Goal: Information Seeking & Learning: Learn about a topic

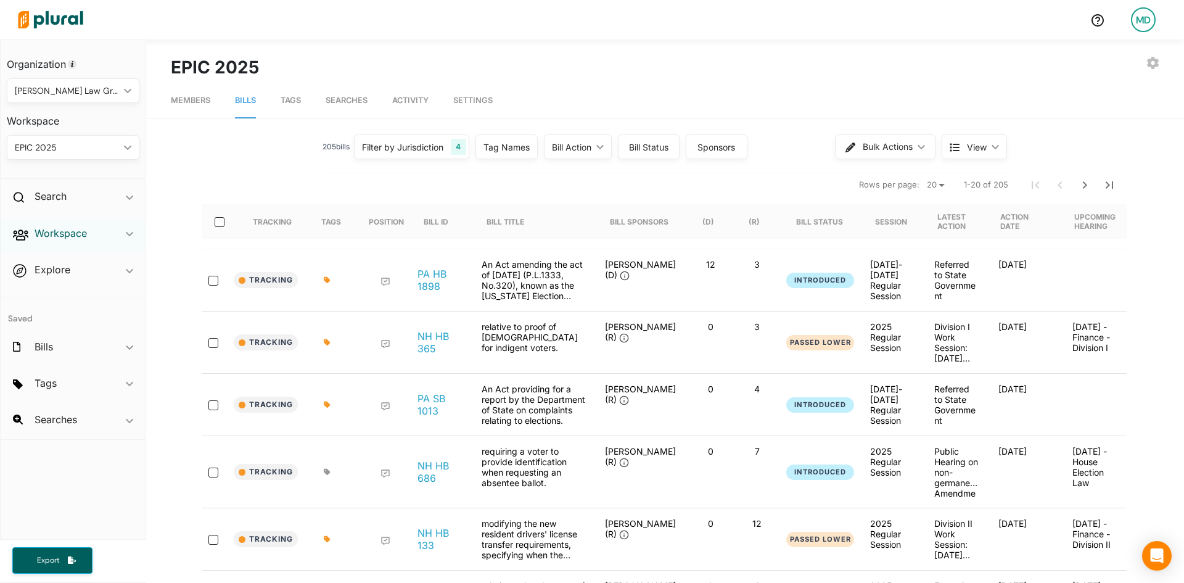
click at [69, 233] on h2 "Workspace" at bounding box center [61, 233] width 52 height 14
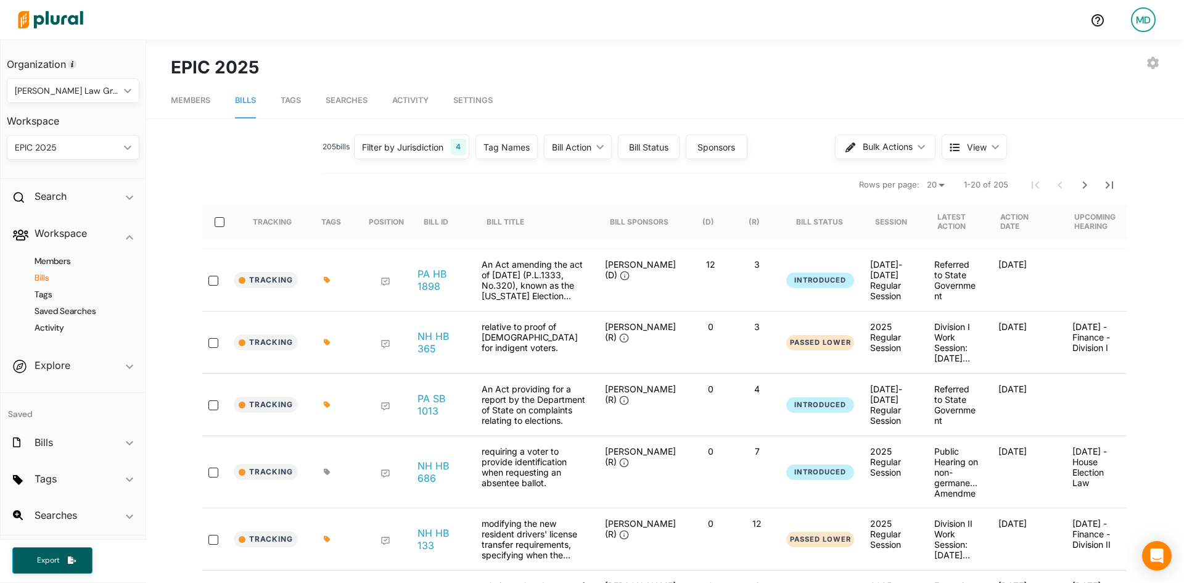
click at [45, 280] on h4 "Bills" at bounding box center [76, 278] width 114 height 12
click at [75, 197] on div "Search ic_keyboard_arrow_down" at bounding box center [73, 198] width 145 height 33
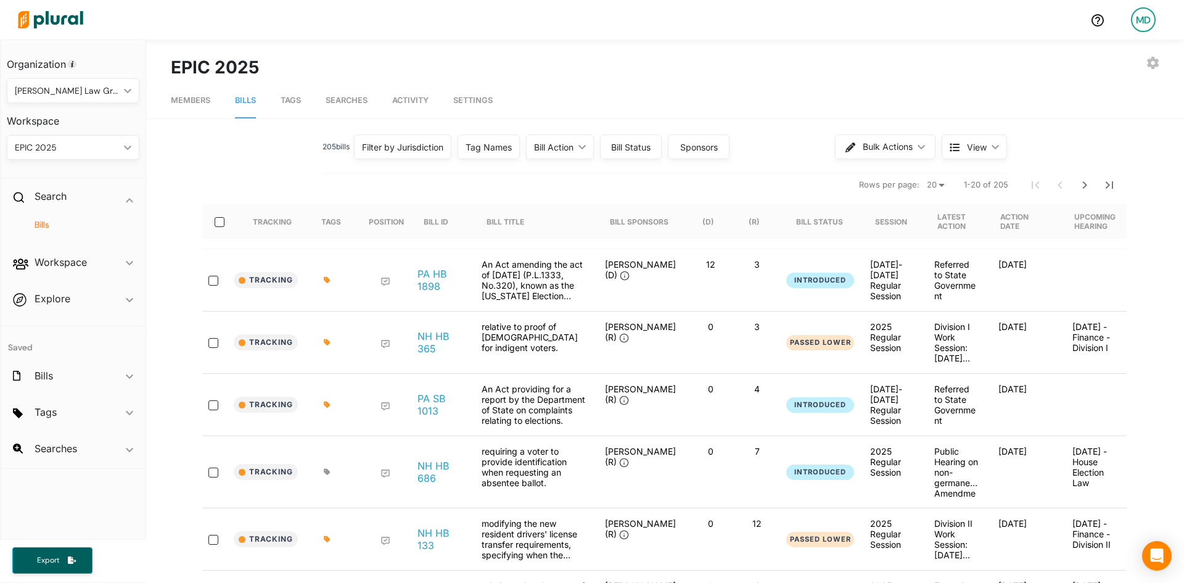
click at [42, 222] on h4 "Bills" at bounding box center [76, 225] width 114 height 12
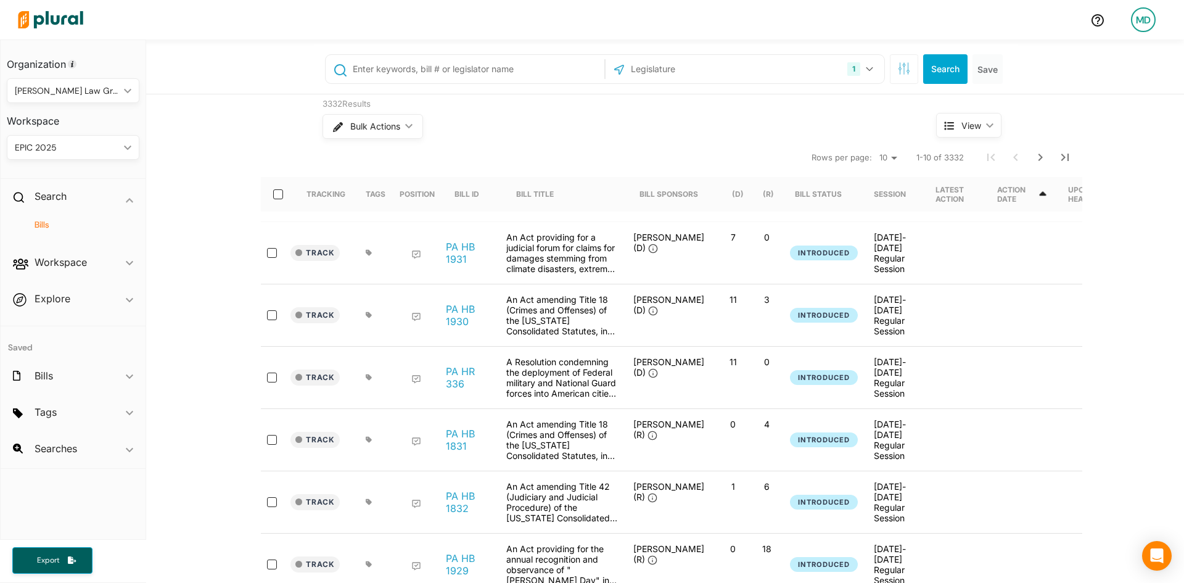
click at [393, 93] on div "1 [US_STATE] [GEOGRAPHIC_DATA] Congress [US_STATE] [US_STATE] [US_STATE] [US_ST…" at bounding box center [665, 68] width 703 height 49
click at [400, 60] on input "text" at bounding box center [476, 68] width 250 height 23
click at [88, 266] on div "Workspace ic_keyboard_arrow_down" at bounding box center [73, 264] width 145 height 33
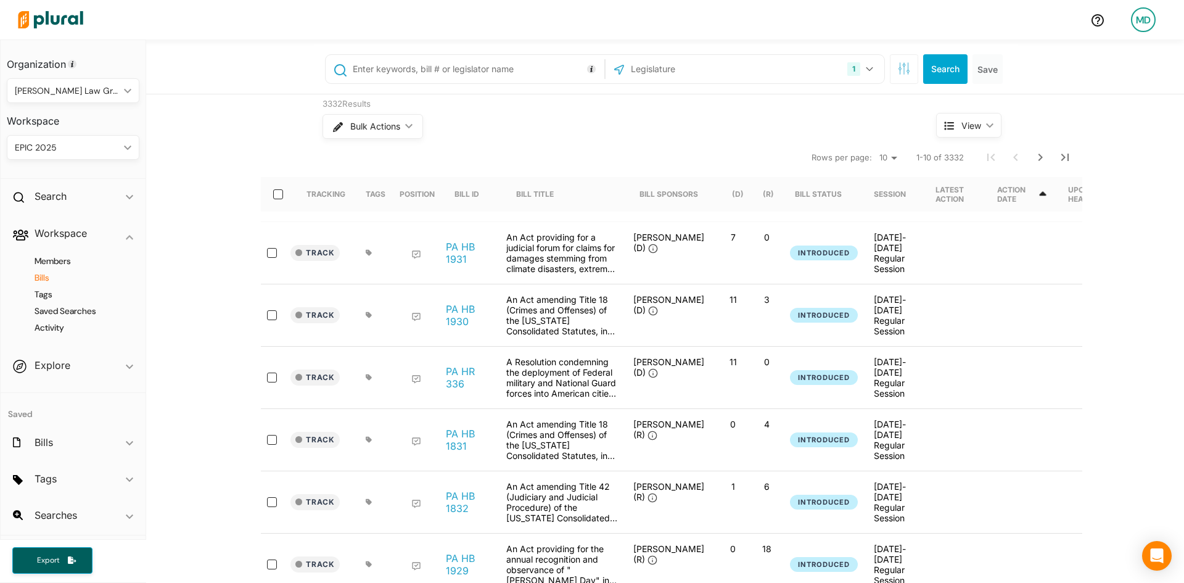
click at [47, 279] on h4 "Bills" at bounding box center [76, 278] width 114 height 12
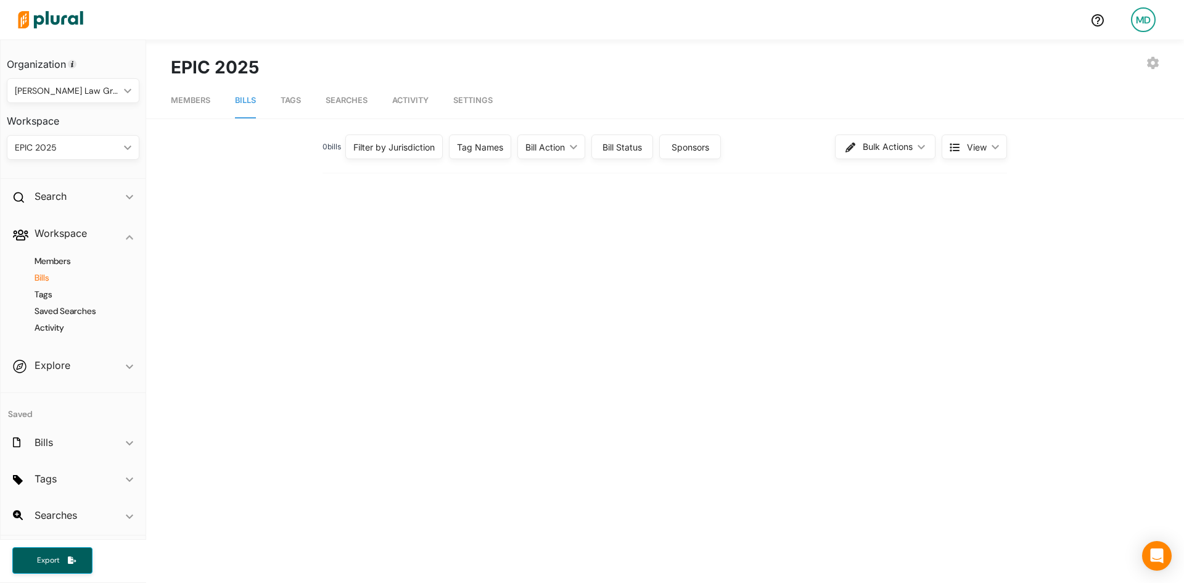
click at [372, 143] on div "Filter by Jurisdiction" at bounding box center [393, 147] width 81 height 13
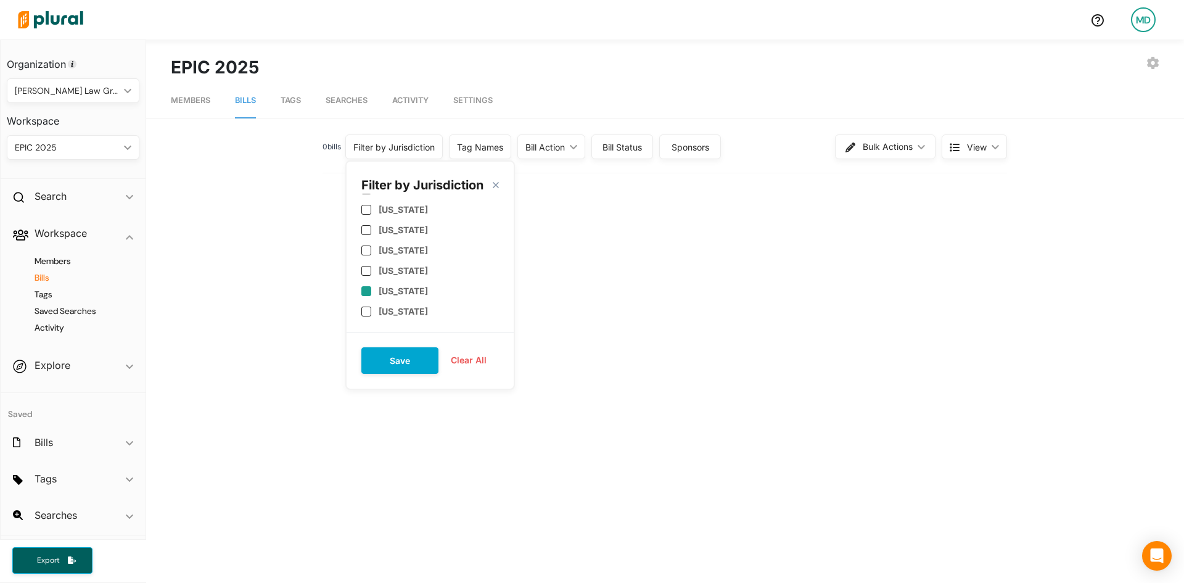
scroll to position [555, 0]
click at [407, 272] on label "[US_STATE]" at bounding box center [403, 269] width 49 height 10
checkbox input "true"
click at [388, 371] on button "Save" at bounding box center [399, 360] width 77 height 27
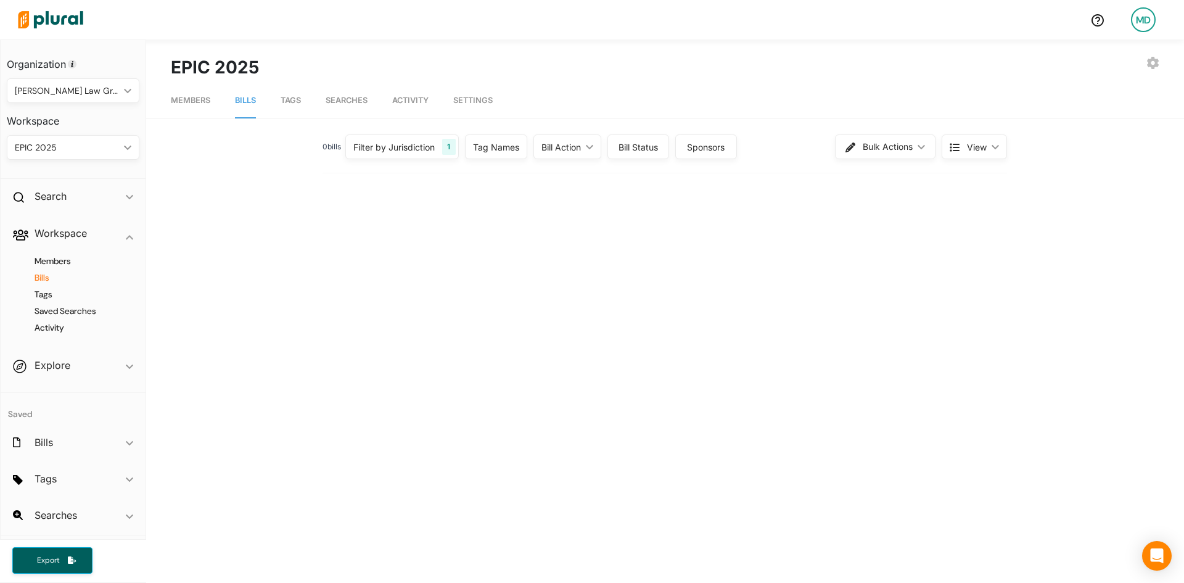
click at [461, 330] on div "0 bill s Filter by Jurisdiction 1 Filter by Jurisdiction close [US_STATE] [US_S…" at bounding box center [665, 501] width 988 height 740
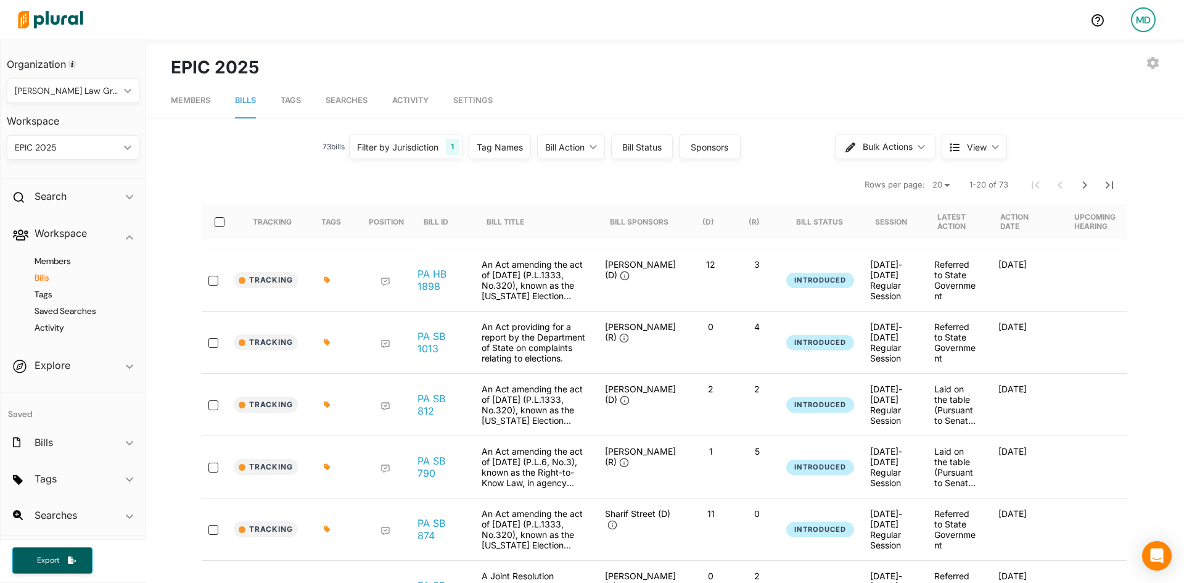
click at [559, 148] on div "Bill Action" at bounding box center [564, 147] width 39 height 13
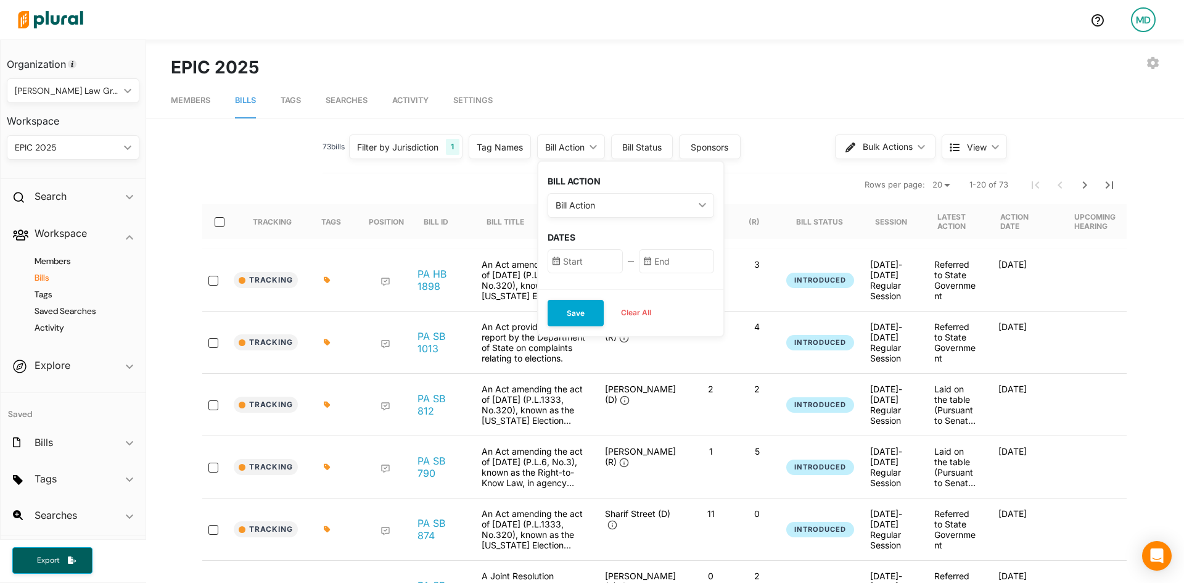
click at [653, 148] on div "Bill Status" at bounding box center [642, 147] width 46 height 13
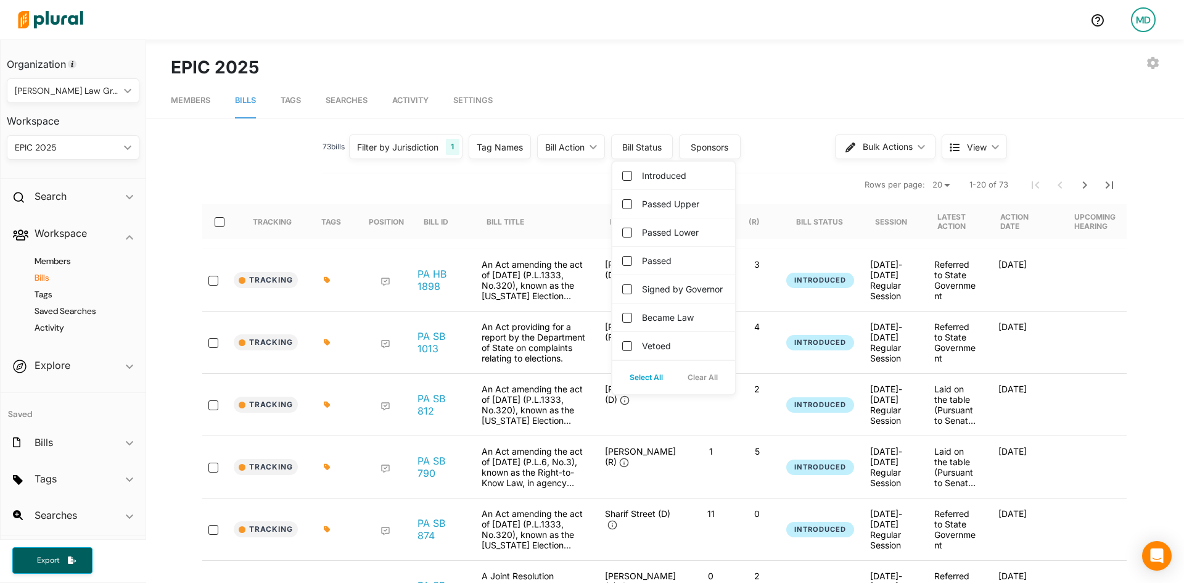
click at [656, 324] on label "Became Law" at bounding box center [668, 317] width 52 height 13
click at [632, 322] on input "Became Law" at bounding box center [627, 318] width 10 height 10
checkbox input "true"
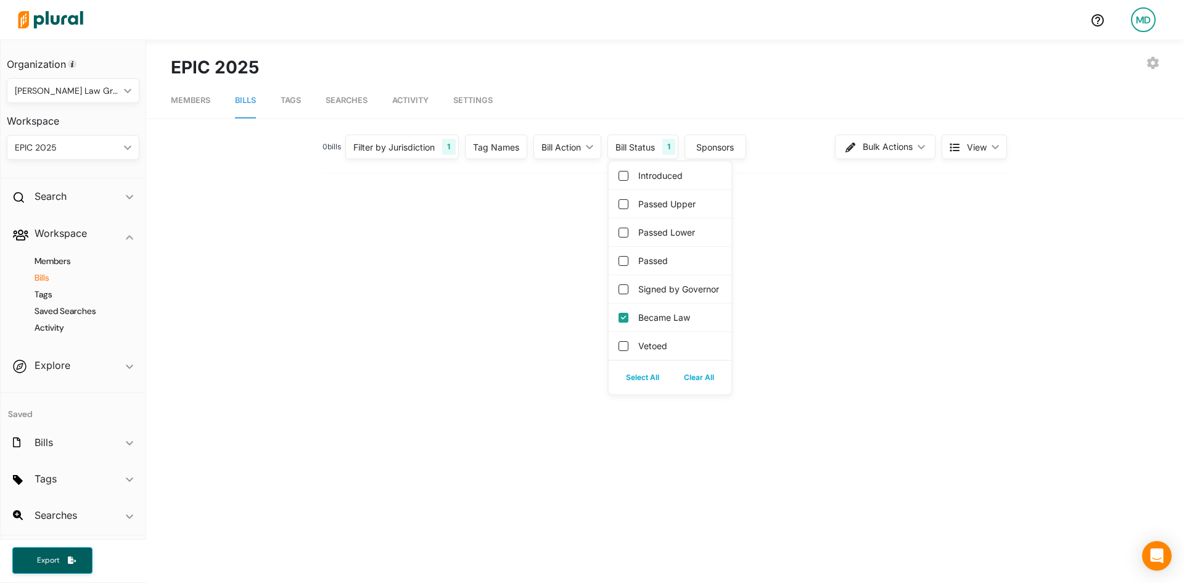
click at [478, 298] on div "0 bill s Filter by Jurisdiction 1 Filter by Jurisdiction close [US_STATE] [US_S…" at bounding box center [665, 501] width 988 height 740
click at [442, 158] on div "Filter by Jurisdiction 1" at bounding box center [401, 146] width 113 height 25
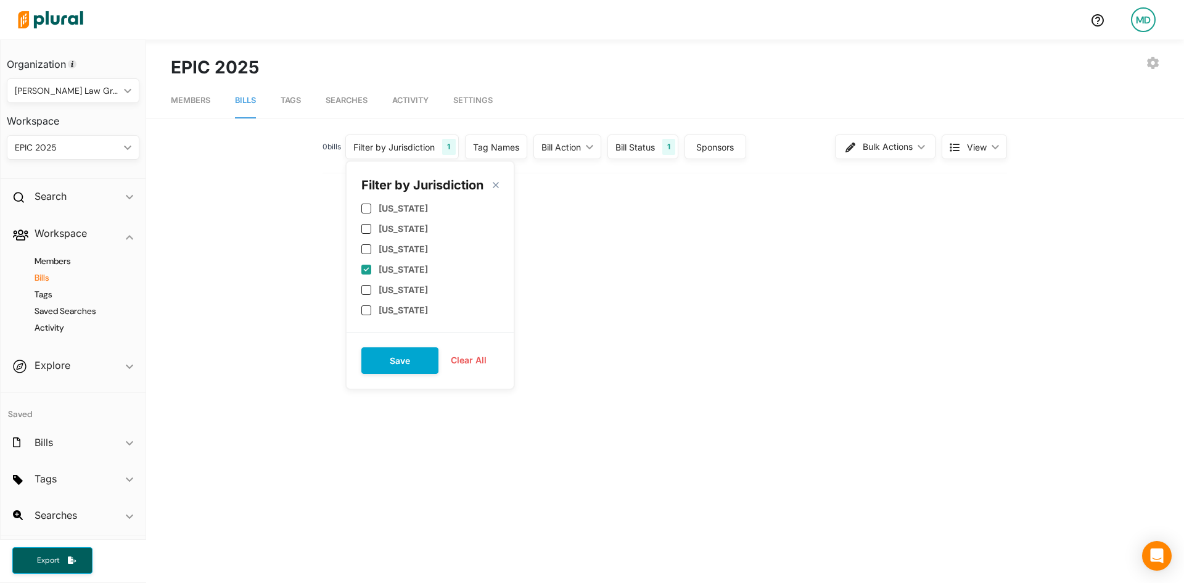
click at [639, 327] on div "0 bill s Filter by Jurisdiction 1 Filter by Jurisdiction close [US_STATE] [US_S…" at bounding box center [665, 501] width 988 height 740
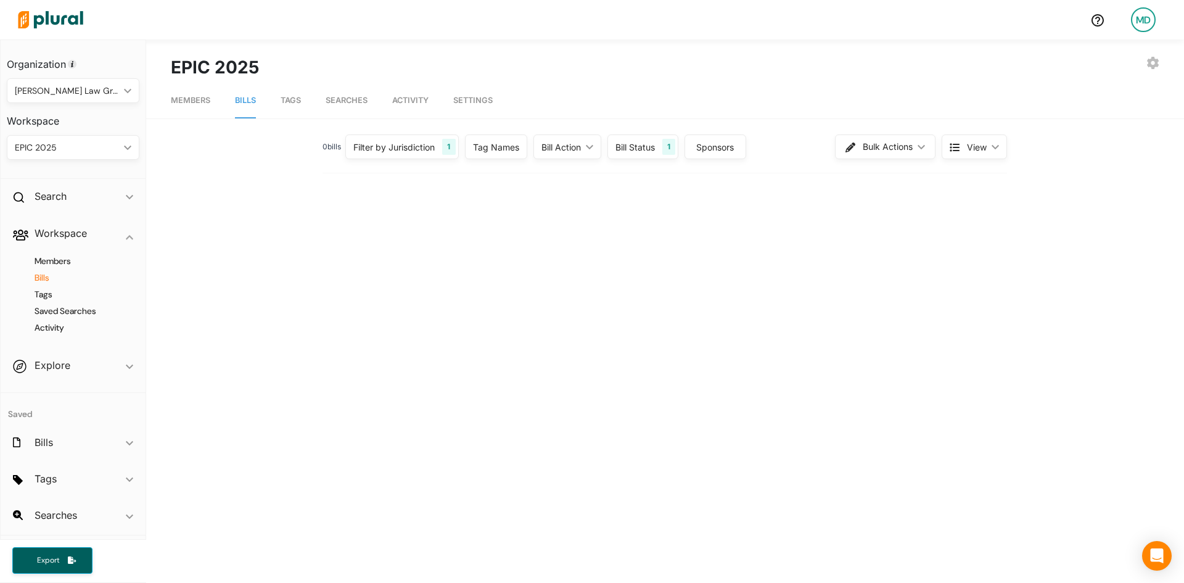
click at [637, 329] on div "0 bill s Filter by Jurisdiction 1 Filter by Jurisdiction close [US_STATE] [US_S…" at bounding box center [665, 501] width 988 height 740
click at [416, 329] on div "0 bill s Filter by Jurisdiction 1 Filter by Jurisdiction close [US_STATE] [US_S…" at bounding box center [665, 501] width 988 height 740
click at [686, 247] on div "0 bill s Filter by Jurisdiction 1 Filter by Jurisdiction close [US_STATE] [US_S…" at bounding box center [665, 501] width 988 height 740
click at [63, 190] on h2 "Search" at bounding box center [51, 196] width 32 height 14
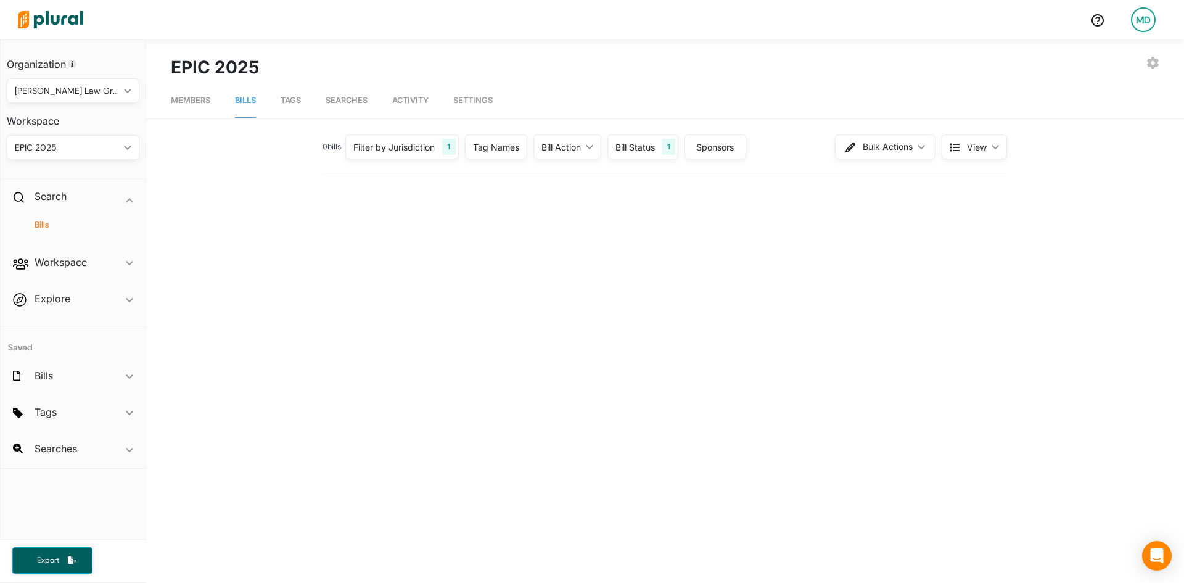
click at [52, 222] on h4 "Bills" at bounding box center [76, 225] width 114 height 12
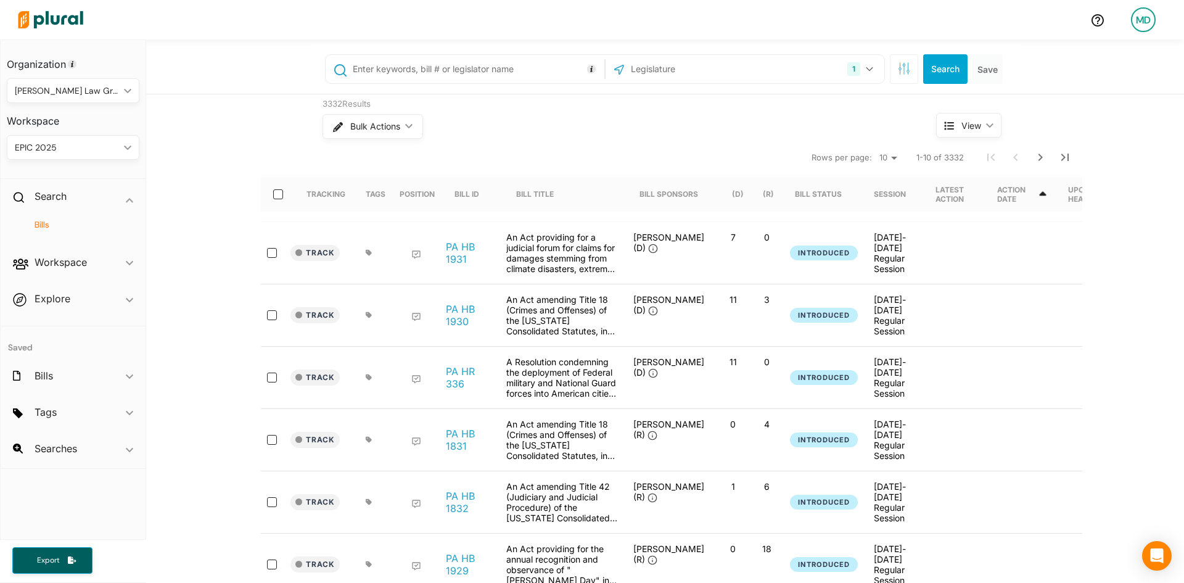
click at [441, 72] on input "text" at bounding box center [476, 68] width 250 height 23
type input ""election code""
click at [54, 266] on h2 "Workspace" at bounding box center [61, 262] width 52 height 14
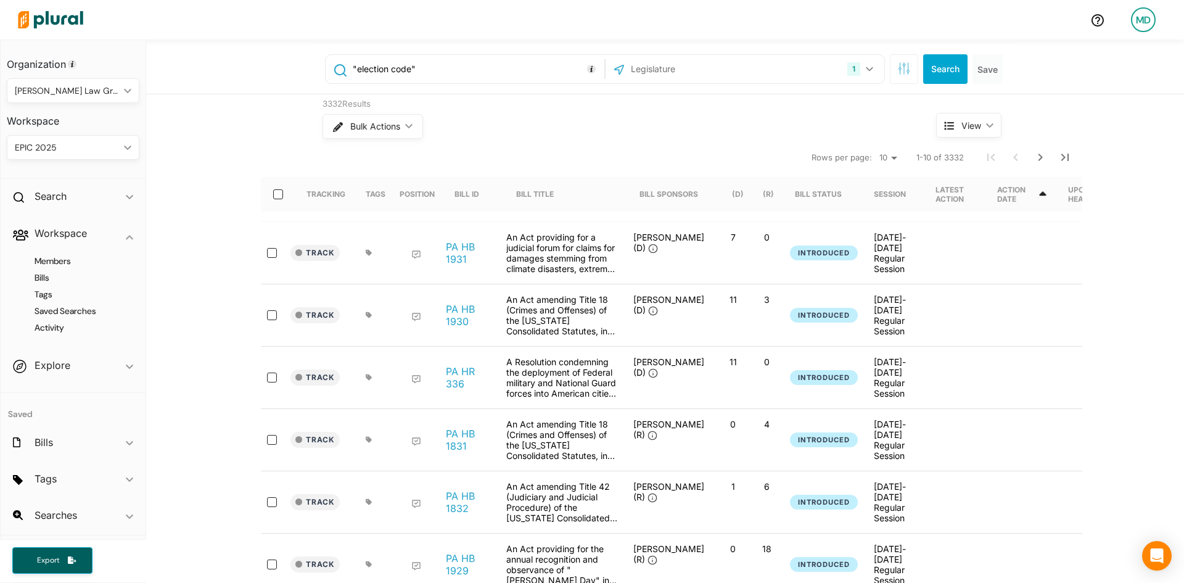
click at [261, 359] on div at bounding box center [276, 377] width 30 height 42
click at [77, 475] on div "Tags ic_keyboard_arrow_down" at bounding box center [73, 480] width 145 height 33
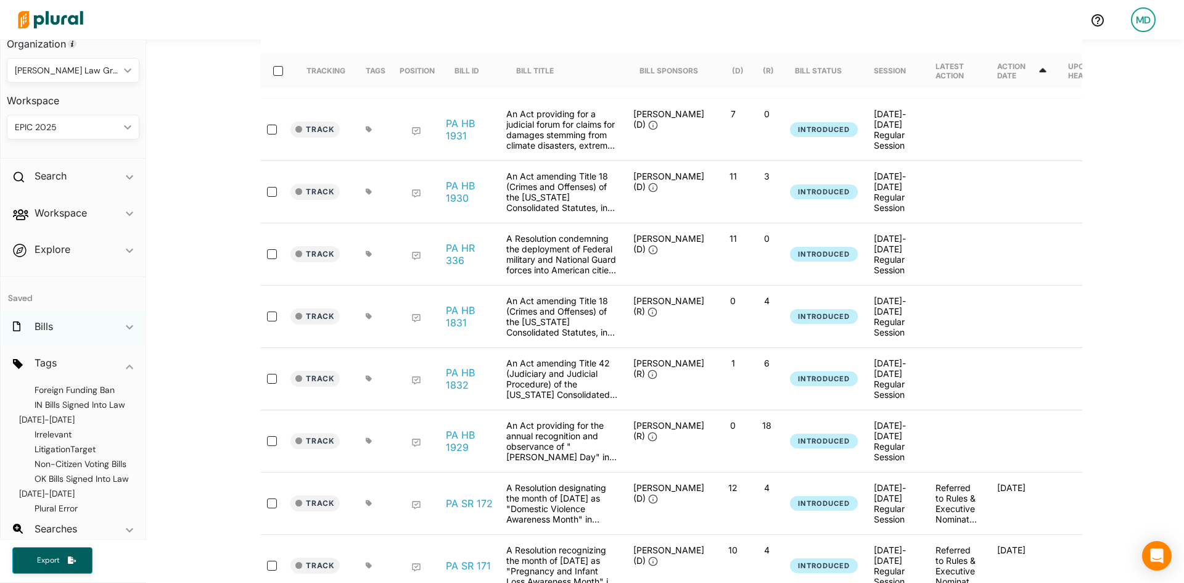
scroll to position [30, 0]
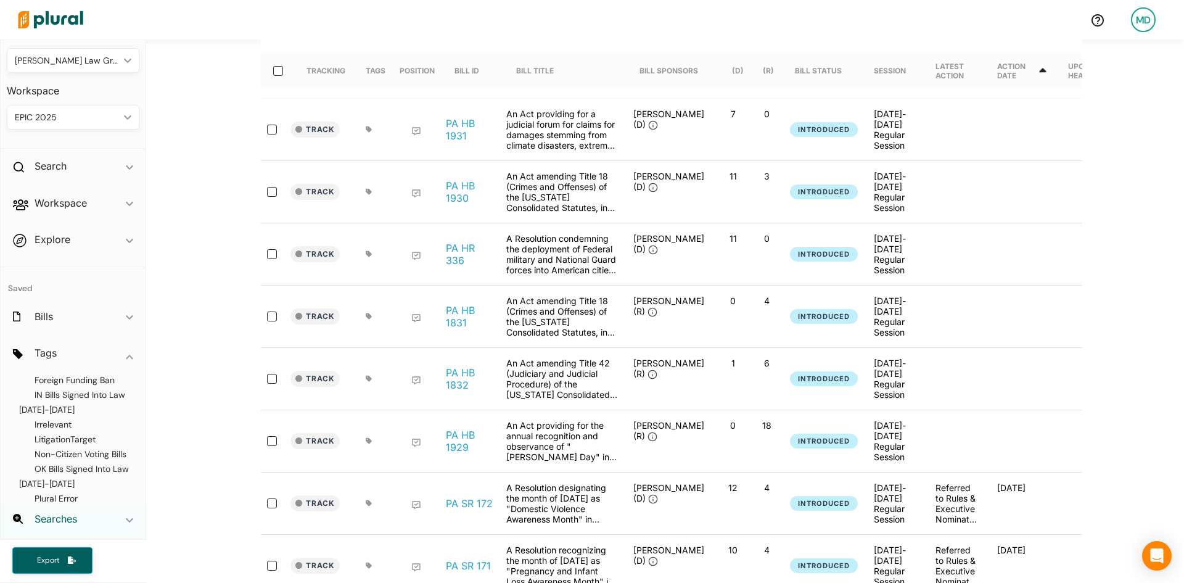
click at [59, 524] on h2 "Searches" at bounding box center [56, 519] width 43 height 14
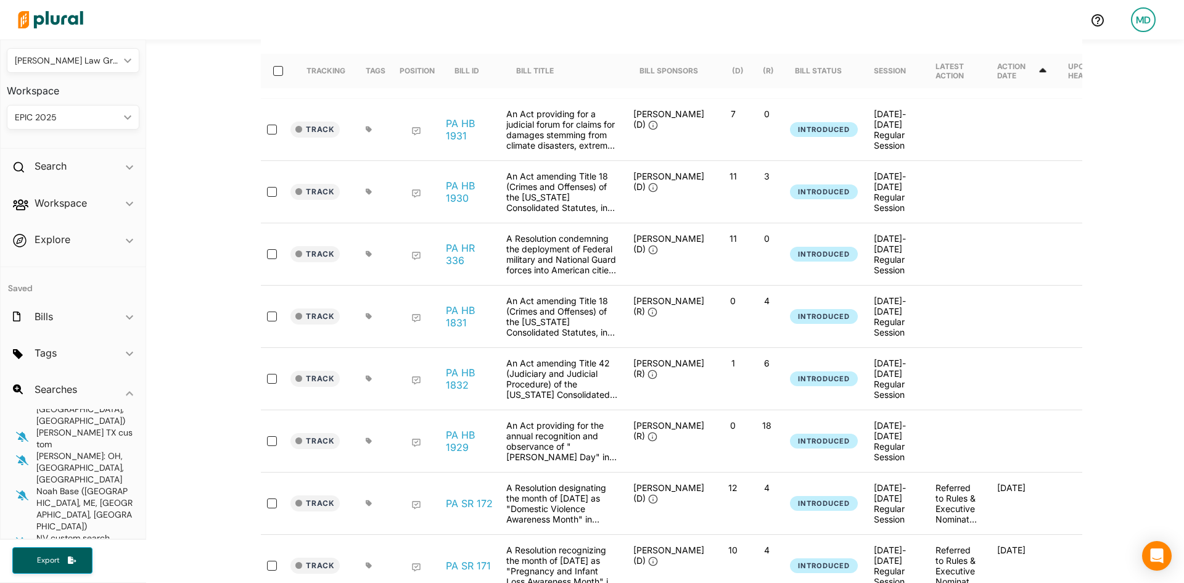
click at [73, 547] on span "PA Saved Search" at bounding box center [69, 552] width 67 height 11
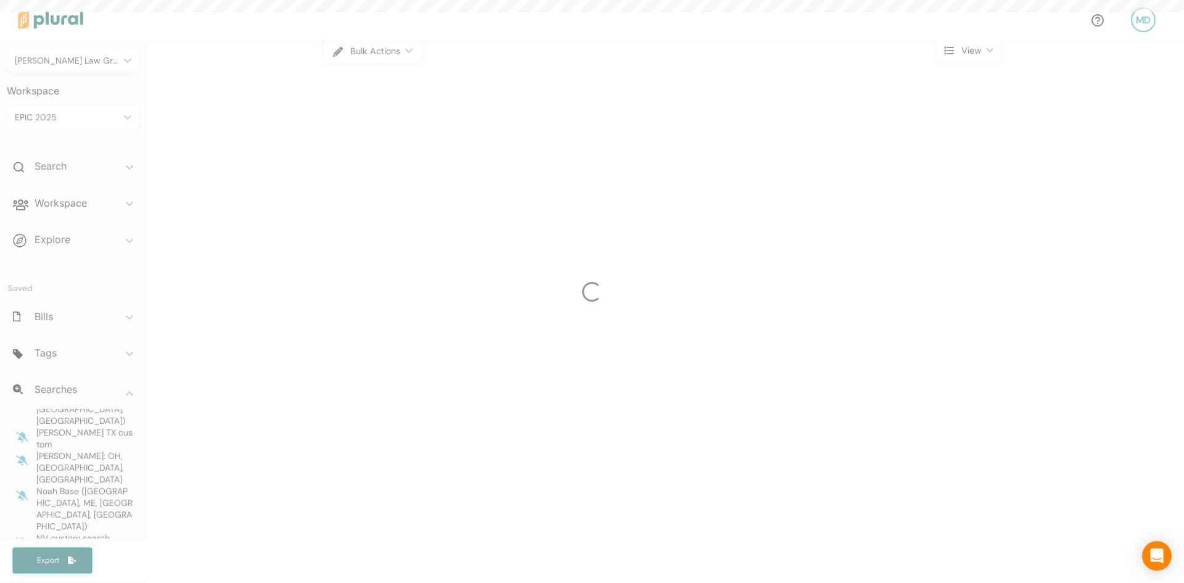
scroll to position [388, 0]
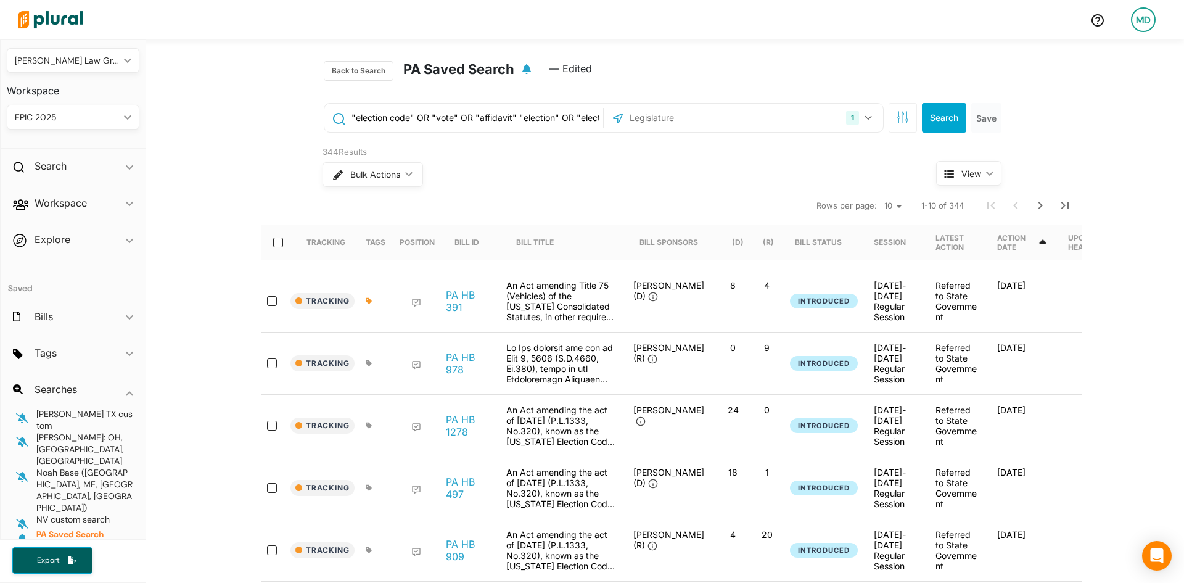
click at [631, 165] on div "Bulk Actions ic_keyboard_arrow_down" at bounding box center [605, 174] width 567 height 32
click at [869, 121] on button "1" at bounding box center [860, 117] width 39 height 23
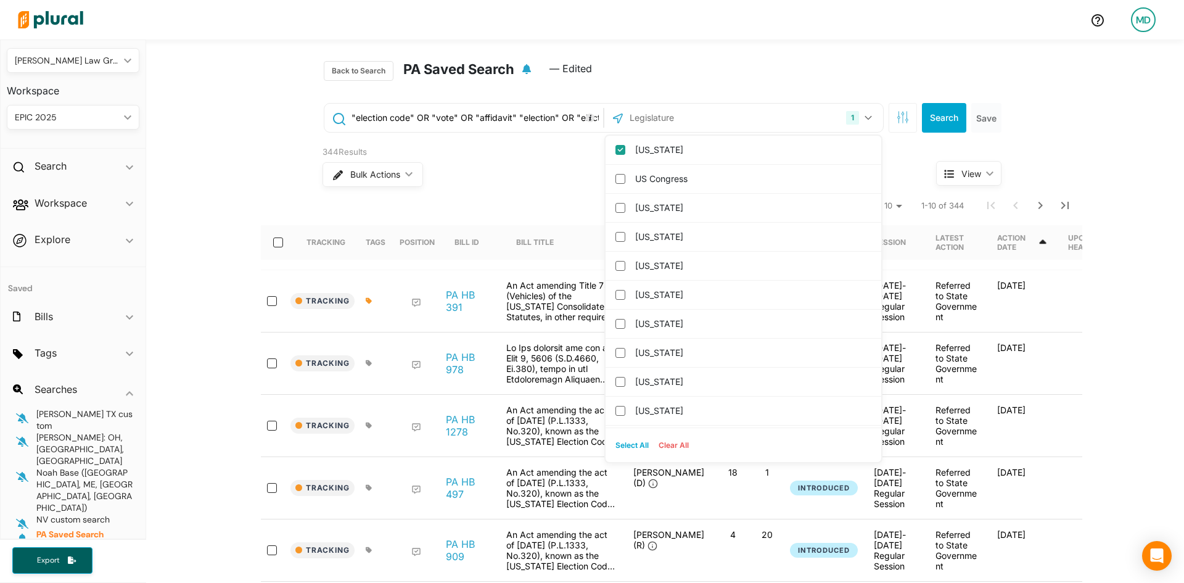
click at [744, 55] on div "Back to Search PA Saved Search — Edited" at bounding box center [664, 66] width 703 height 54
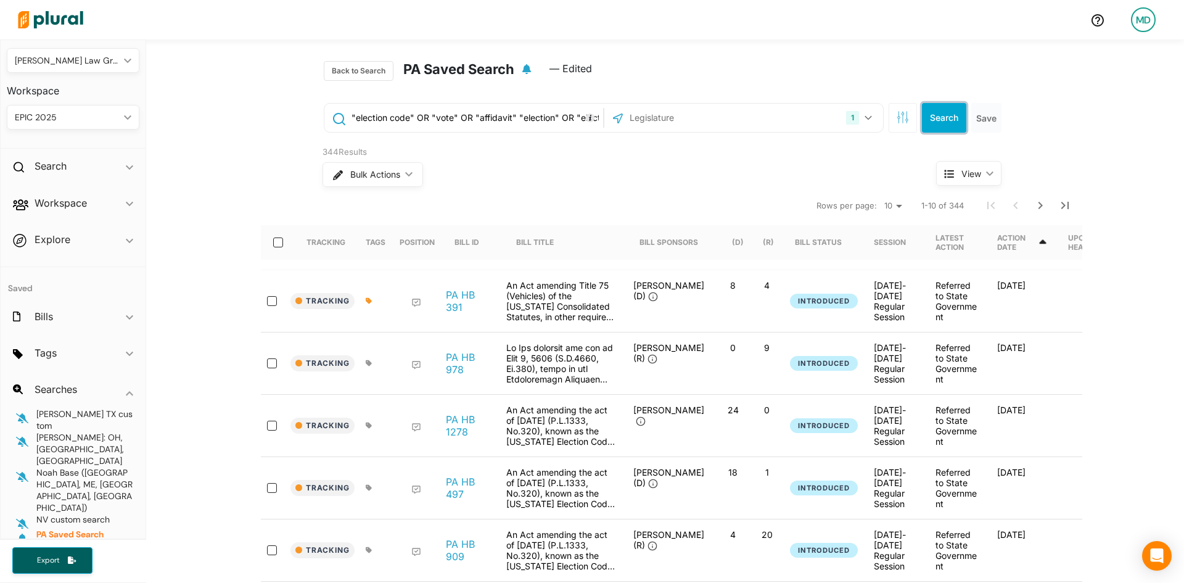
click at [932, 125] on button "Search" at bounding box center [944, 118] width 44 height 30
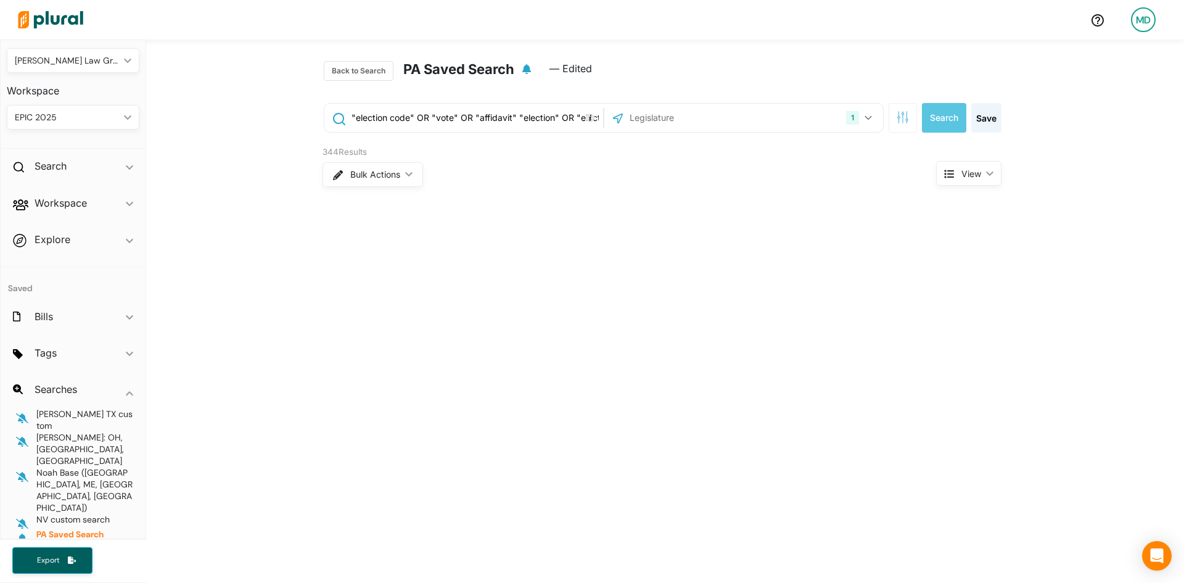
click at [864, 150] on div "344 Results" at bounding box center [605, 152] width 567 height 12
click at [898, 124] on button "button" at bounding box center [902, 118] width 28 height 30
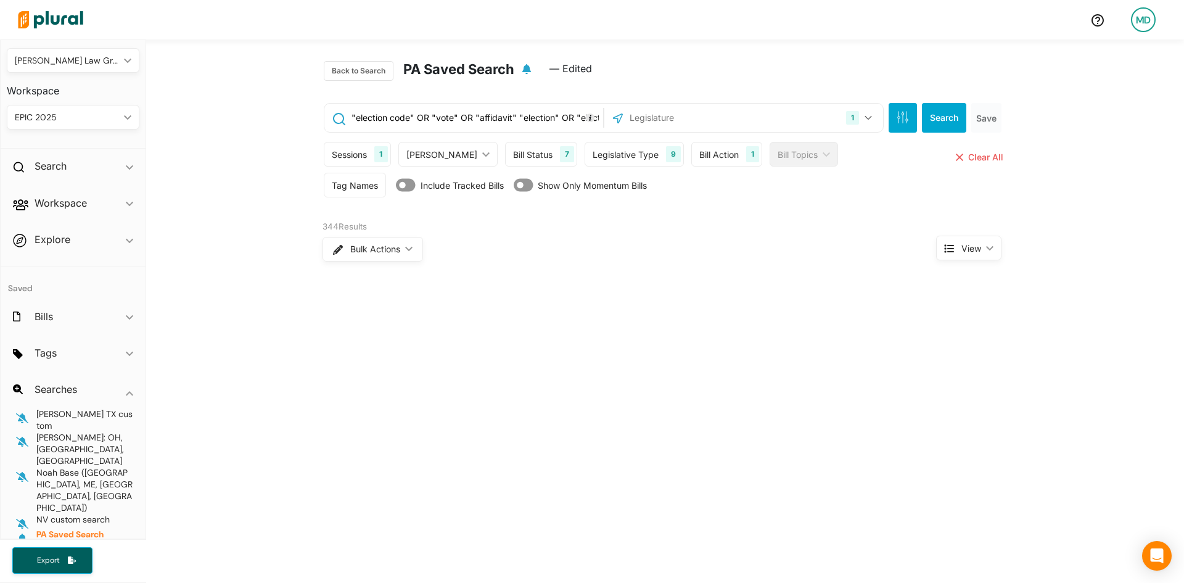
click at [844, 209] on div ""election code" OR "vote" OR "affidavit" "election" OR "elections" OR "mail-in"…" at bounding box center [664, 155] width 703 height 124
click at [827, 224] on div "344 Results" at bounding box center [605, 227] width 567 height 12
click at [699, 160] on div "Bill Action" at bounding box center [718, 154] width 39 height 13
click at [777, 152] on div "Bill Topics" at bounding box center [797, 154] width 40 height 13
click at [706, 155] on div "Bill Action" at bounding box center [718, 154] width 39 height 13
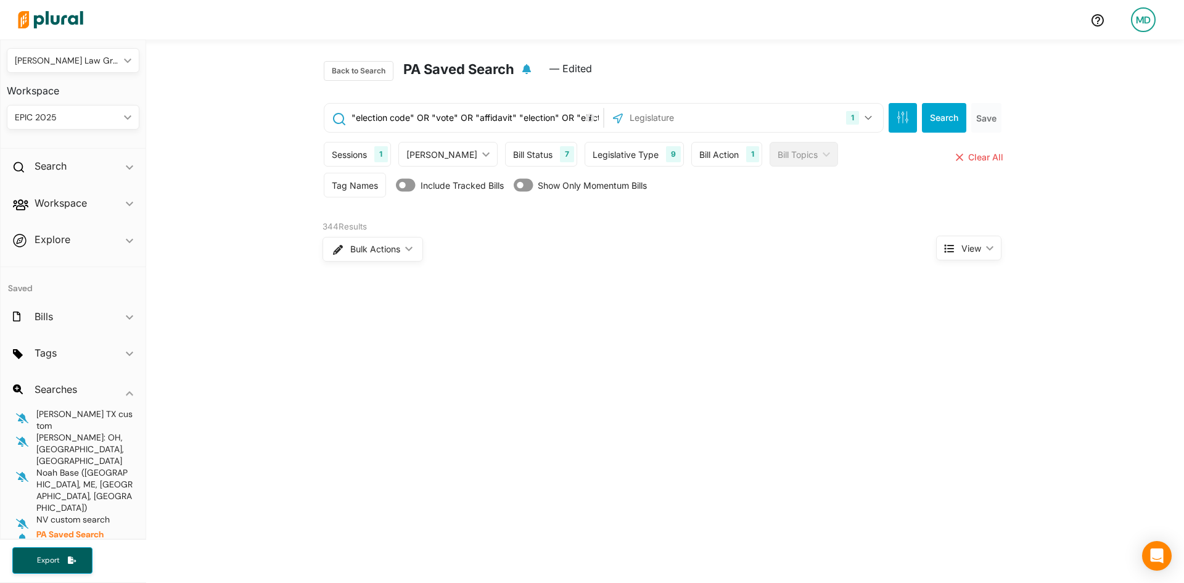
click at [417, 160] on div "[PERSON_NAME]" at bounding box center [441, 154] width 71 height 13
click at [513, 158] on div "Bill Status" at bounding box center [532, 154] width 39 height 13
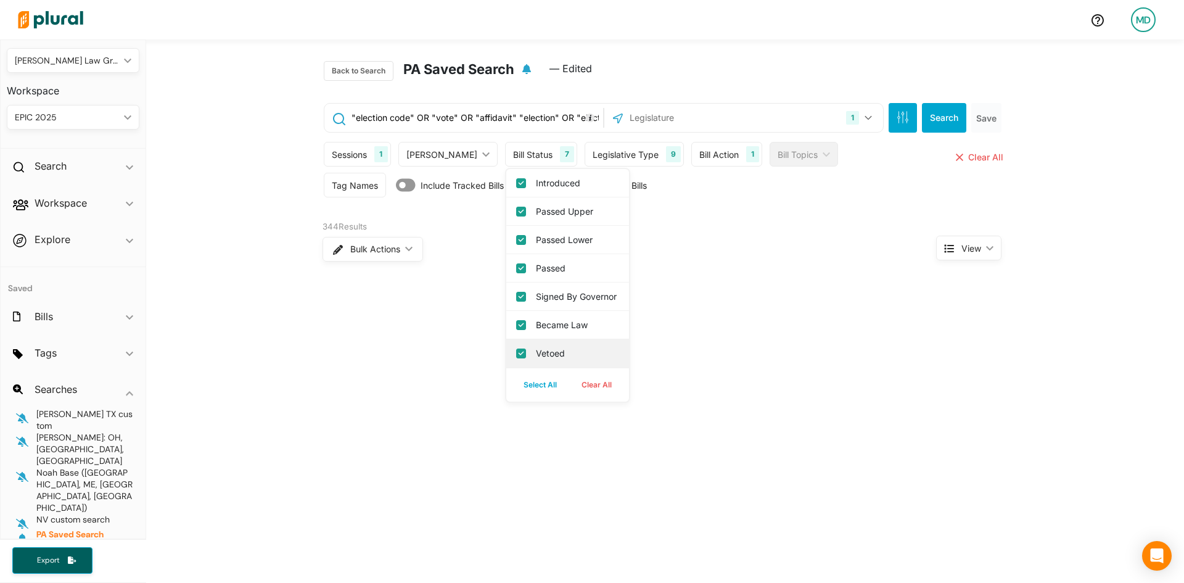
click at [522, 359] on div "Vetoed" at bounding box center [567, 353] width 123 height 28
click at [536, 359] on label "Vetoed" at bounding box center [576, 352] width 81 height 13
click at [522, 358] on input "Vetoed" at bounding box center [521, 353] width 10 height 10
checkbox input "false"
click at [536, 303] on label "Signed by Governor" at bounding box center [576, 296] width 81 height 13
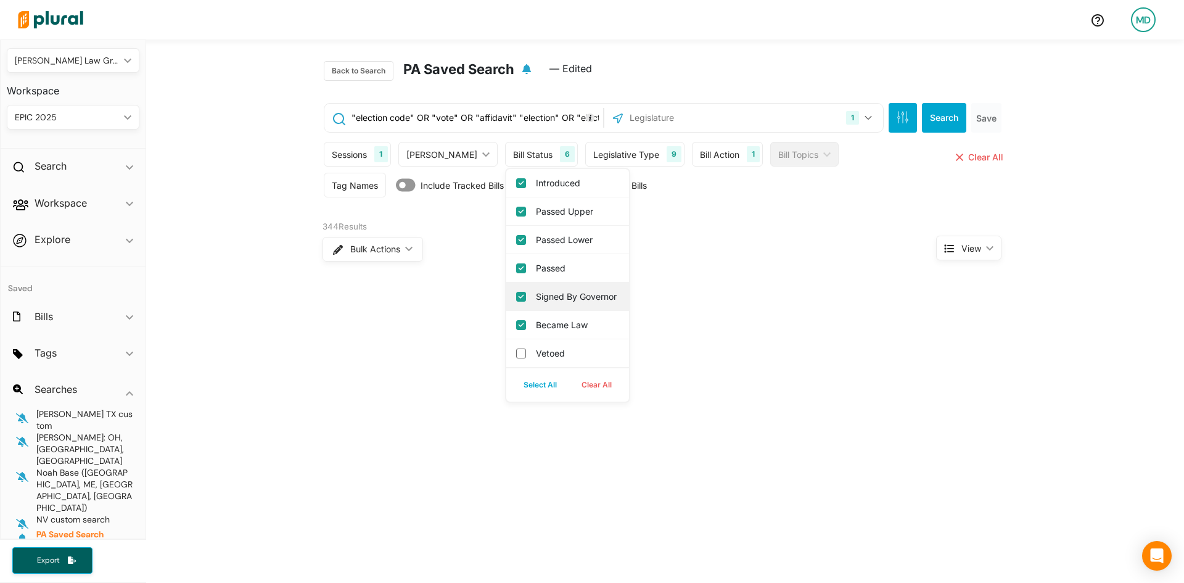
click at [526, 301] on governor "Signed by Governor" at bounding box center [521, 297] width 10 height 10
checkbox governor "false"
click at [536, 263] on label "Passed" at bounding box center [576, 267] width 81 height 13
click at [525, 263] on input "Passed" at bounding box center [521, 268] width 10 height 10
checkbox input "false"
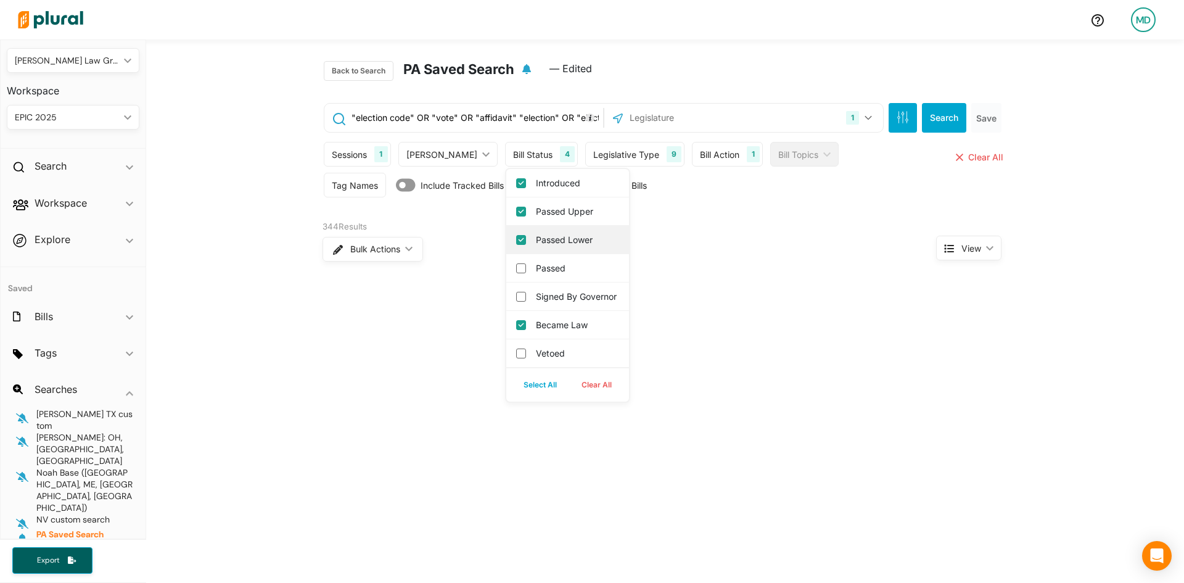
click at [536, 237] on label "Passed Lower" at bounding box center [576, 239] width 81 height 13
click at [526, 237] on input "Passed Lower" at bounding box center [521, 240] width 10 height 10
checkbox input "false"
click at [536, 212] on label "Passed Upper" at bounding box center [576, 211] width 81 height 13
click at [526, 212] on input "Passed Upper" at bounding box center [521, 212] width 10 height 10
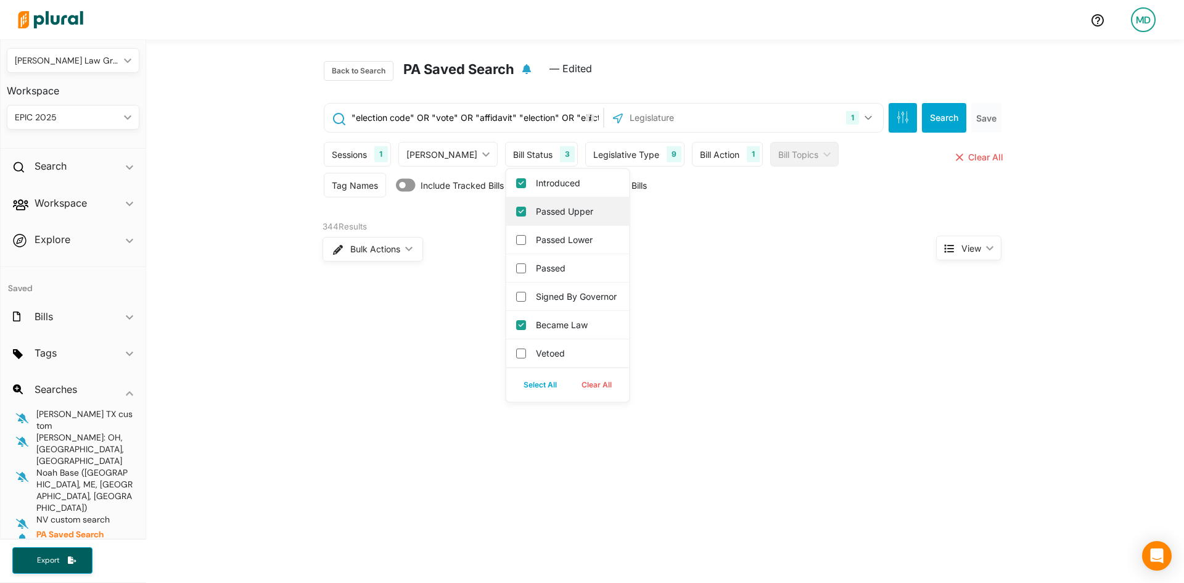
checkbox input "false"
click at [536, 182] on label "Introduced" at bounding box center [576, 182] width 81 height 13
click at [526, 182] on input "Introduced" at bounding box center [521, 183] width 10 height 10
checkbox input "false"
click at [536, 300] on label "Signed by Governor" at bounding box center [576, 296] width 81 height 13
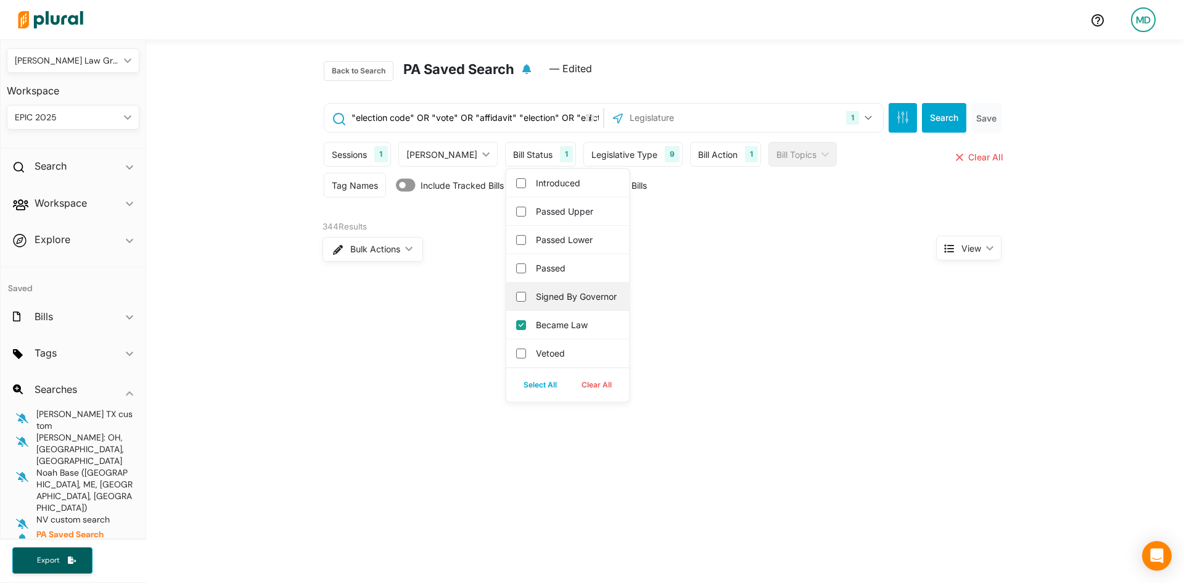
click at [526, 300] on governor "Signed by Governor" at bounding box center [521, 297] width 10 height 10
checkbox governor "true"
click at [642, 350] on div "Back to Search [GEOGRAPHIC_DATA] Saved Search — Edited "election code" OR "vote…" at bounding box center [665, 409] width 1038 height 740
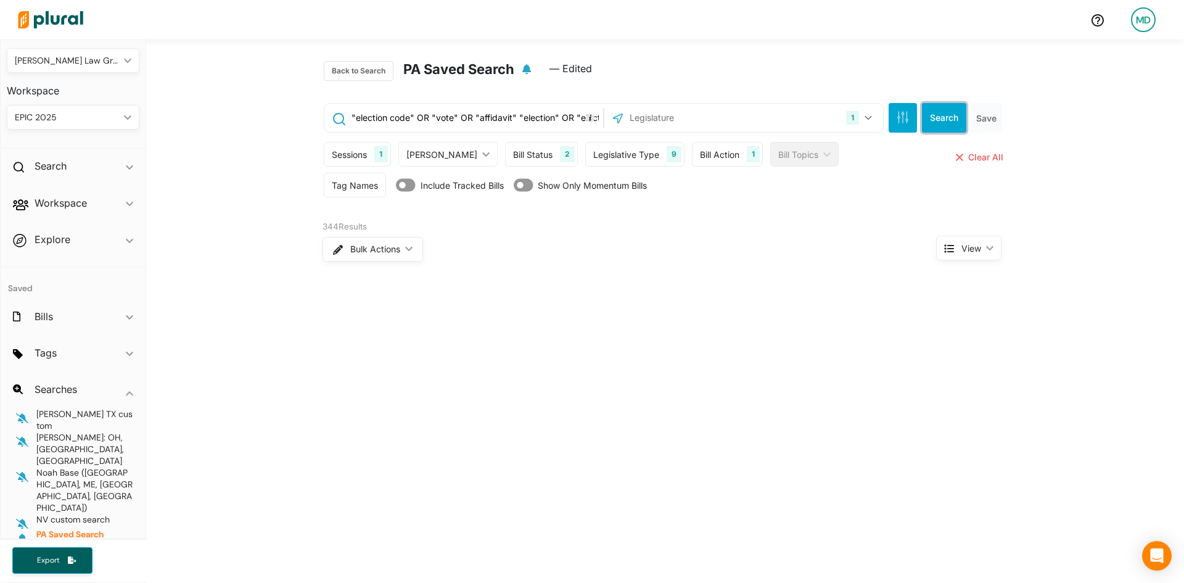
click at [923, 122] on button "Search" at bounding box center [944, 118] width 44 height 30
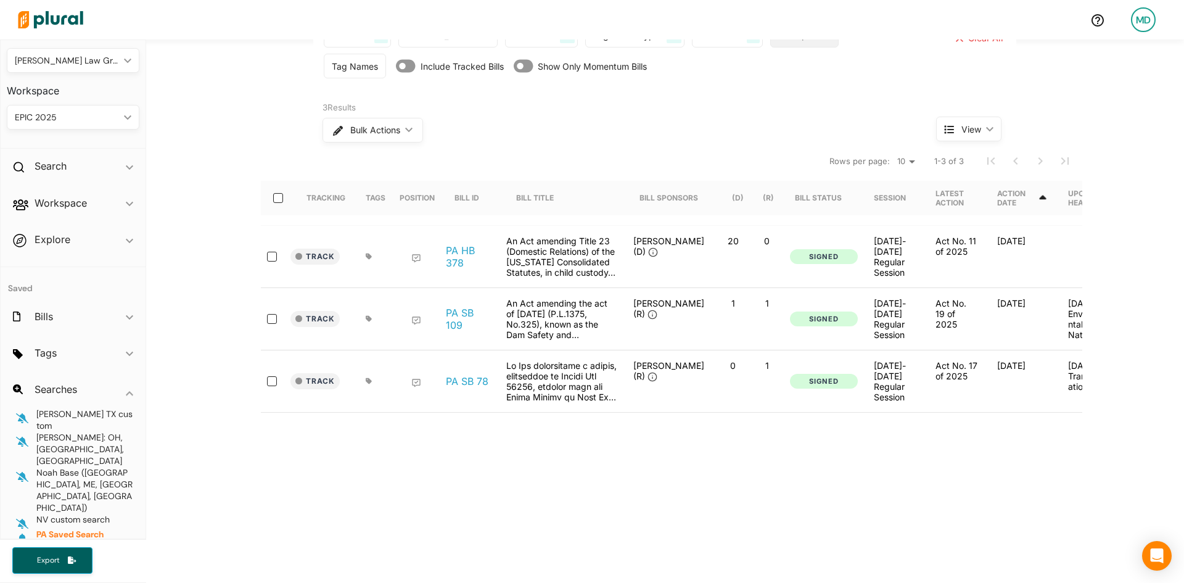
scroll to position [185, 0]
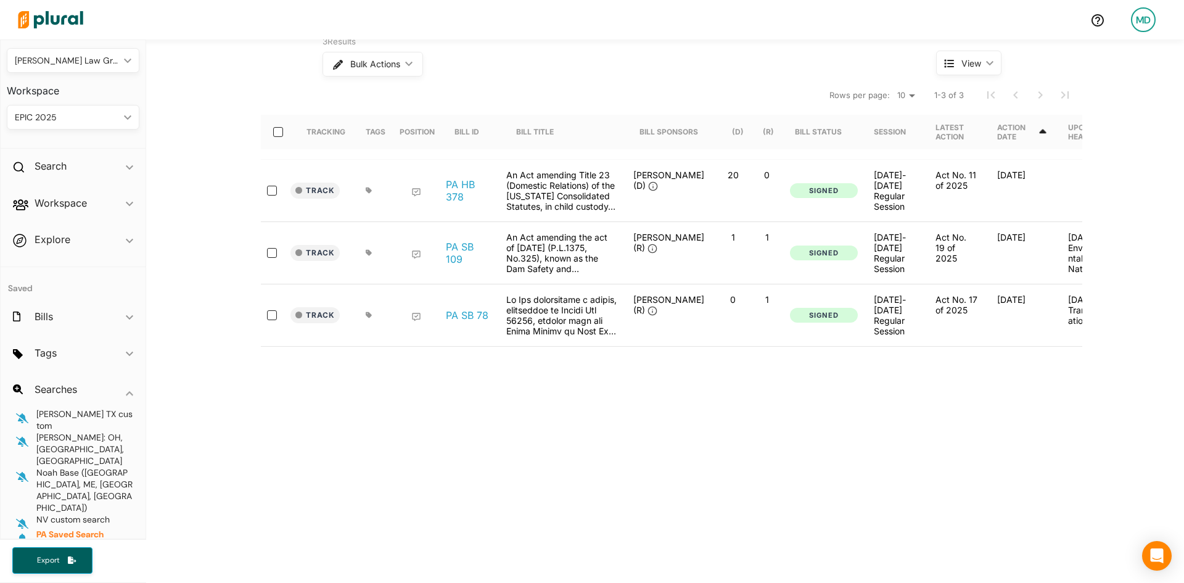
click at [675, 452] on div "Back to Search [GEOGRAPHIC_DATA] Saved Search — Edited "election code" OR "vote…" at bounding box center [665, 225] width 1038 height 740
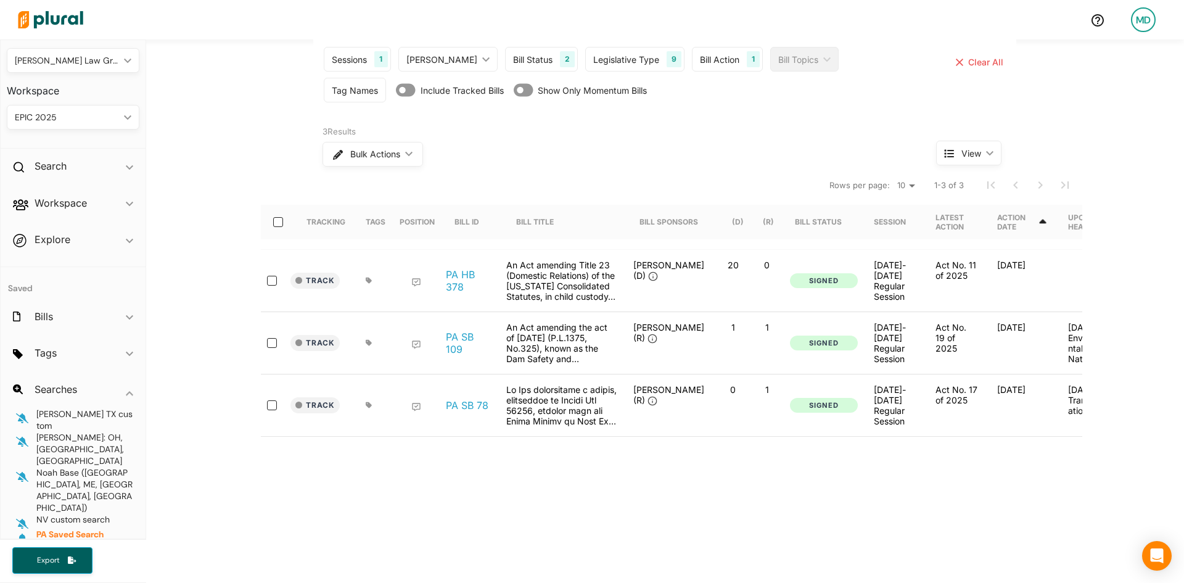
scroll to position [0, 0]
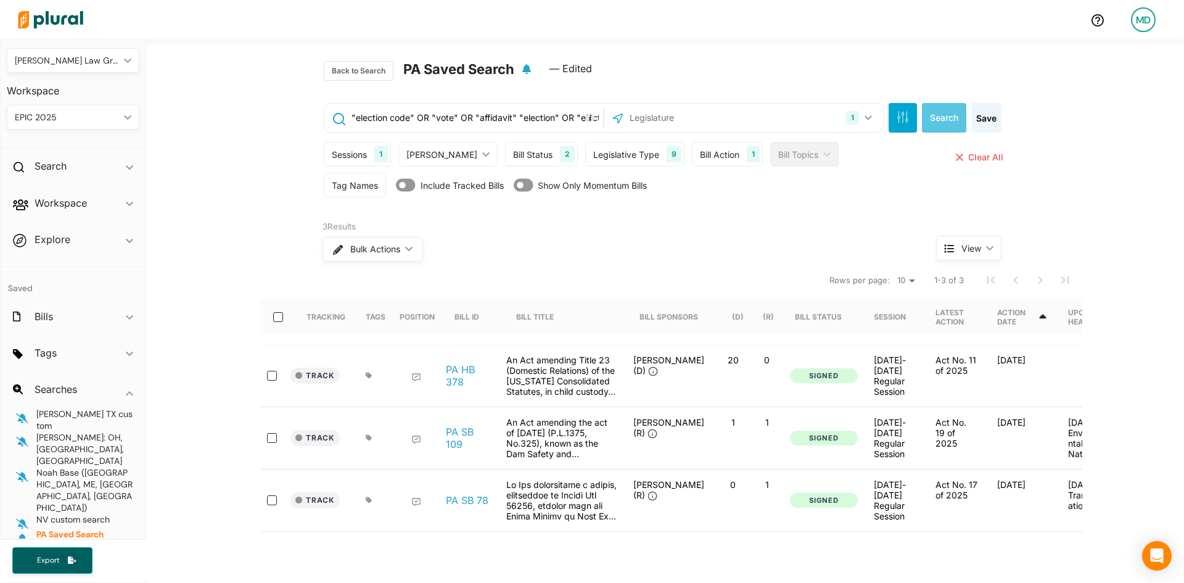
click at [594, 259] on div "Bulk Actions ic_keyboard_arrow_down" at bounding box center [605, 249] width 567 height 32
click at [860, 115] on button "1" at bounding box center [860, 117] width 39 height 23
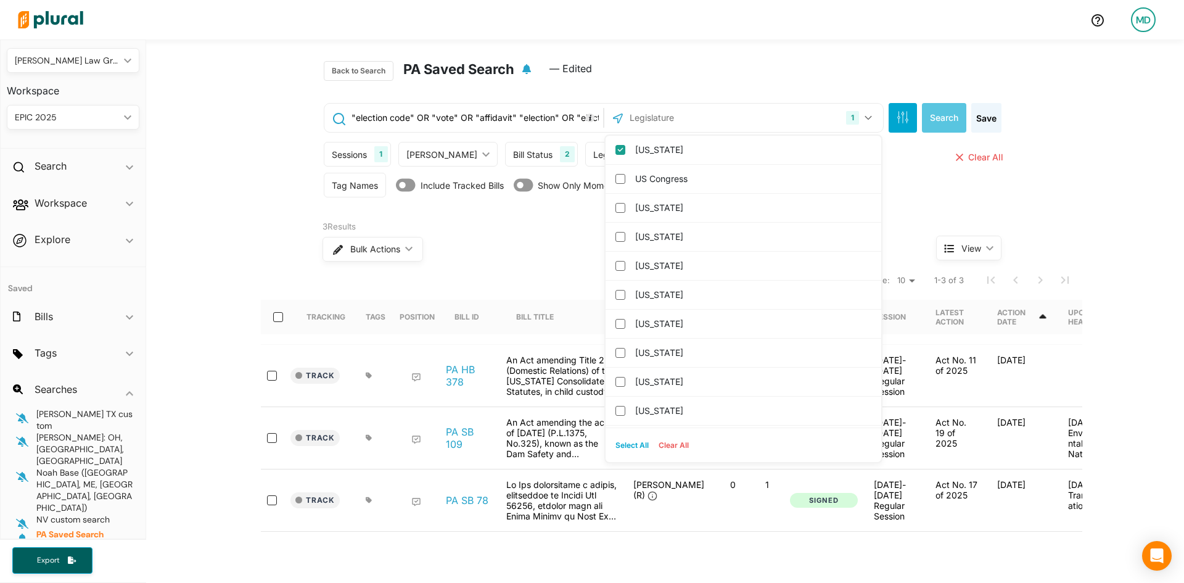
click at [824, 54] on div "Back to Search PA Saved Search — Edited" at bounding box center [664, 66] width 703 height 54
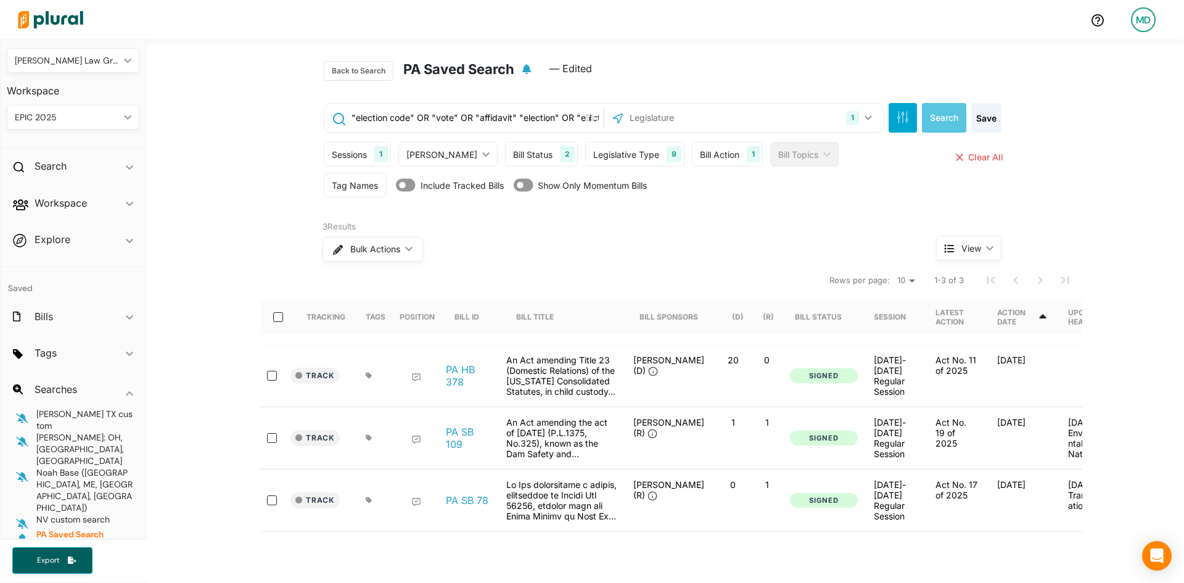
click at [560, 155] on div "2" at bounding box center [567, 154] width 15 height 16
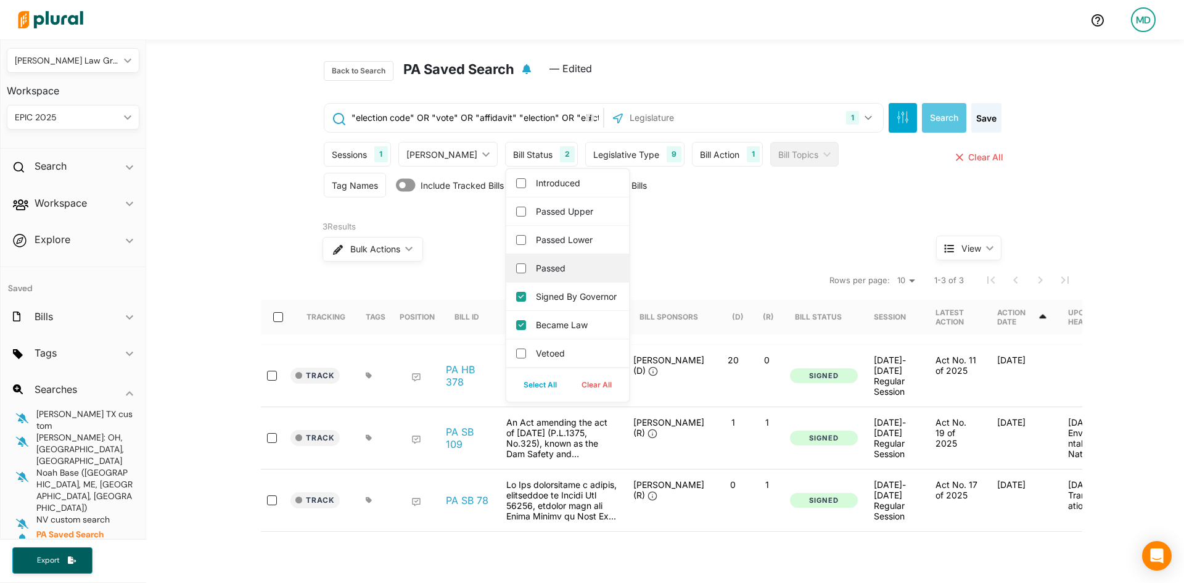
click at [538, 267] on label "Passed" at bounding box center [576, 267] width 81 height 13
click at [526, 267] on input "Passed" at bounding box center [521, 268] width 10 height 10
checkbox input "true"
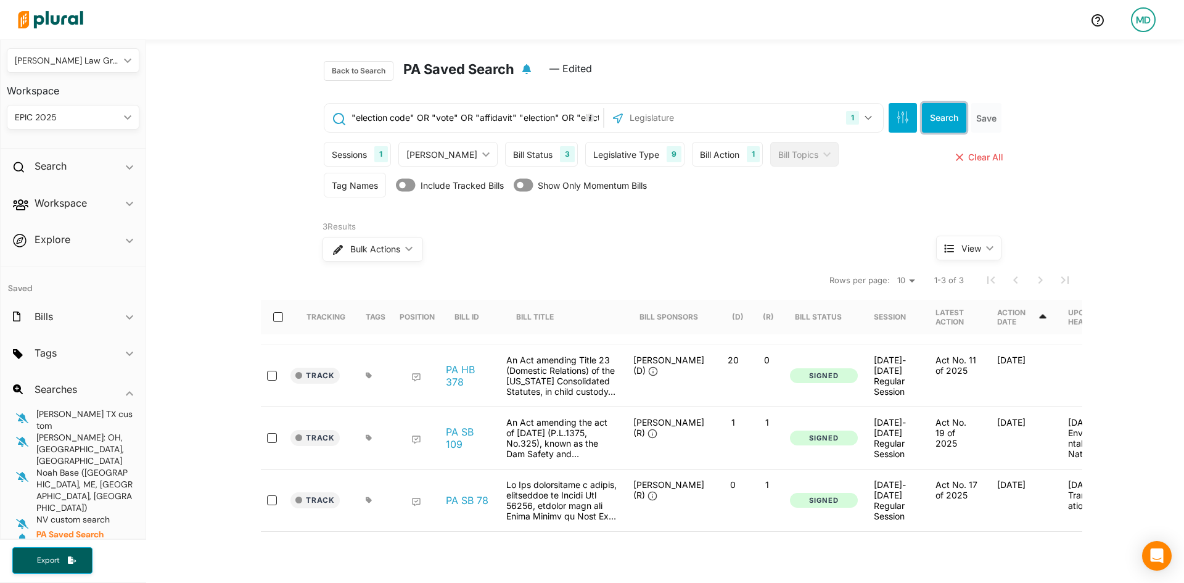
click at [938, 113] on button "Search" at bounding box center [944, 118] width 44 height 30
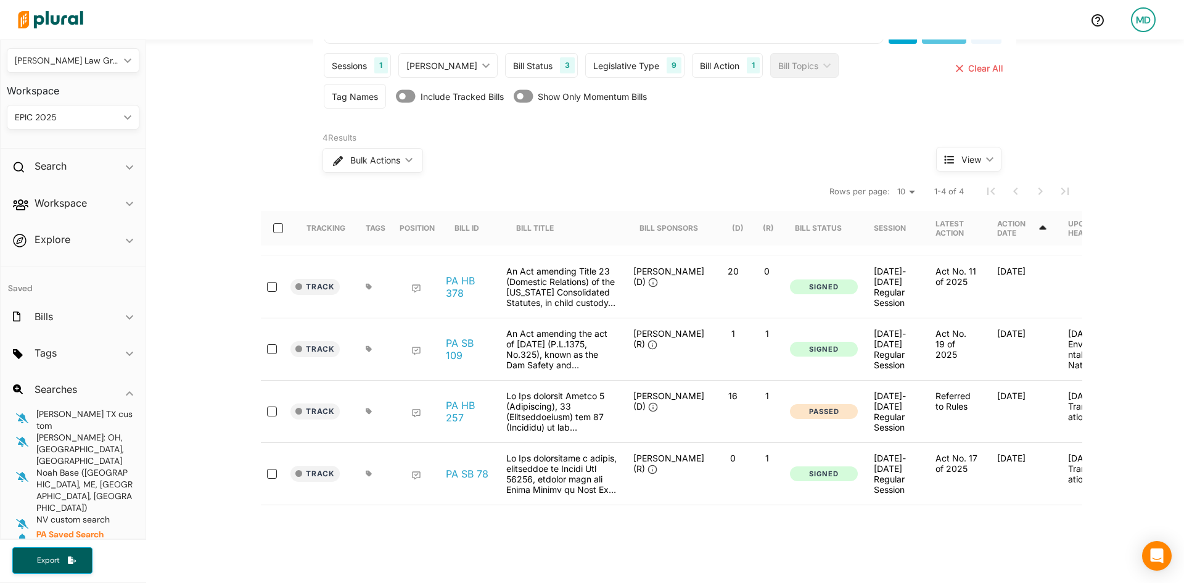
scroll to position [185, 0]
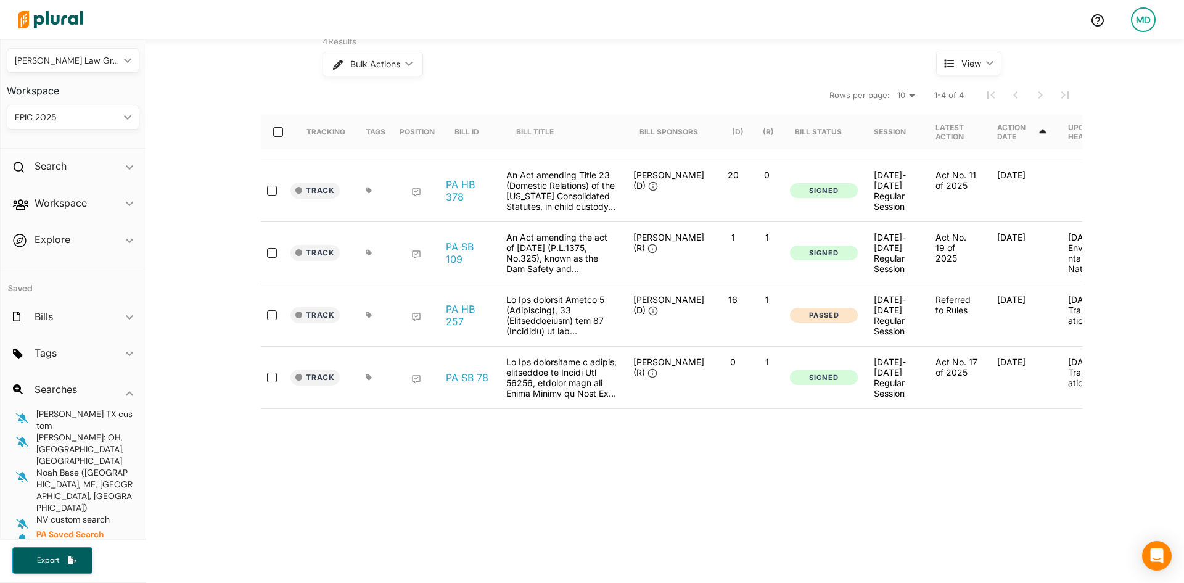
click at [501, 484] on div "Back to Search [GEOGRAPHIC_DATA] Saved Search — Edited "election code" OR "vote…" at bounding box center [665, 225] width 1038 height 740
click at [626, 80] on div "4 Results Bulk Actions ic_keyboard_arrow_down" at bounding box center [606, 58] width 586 height 52
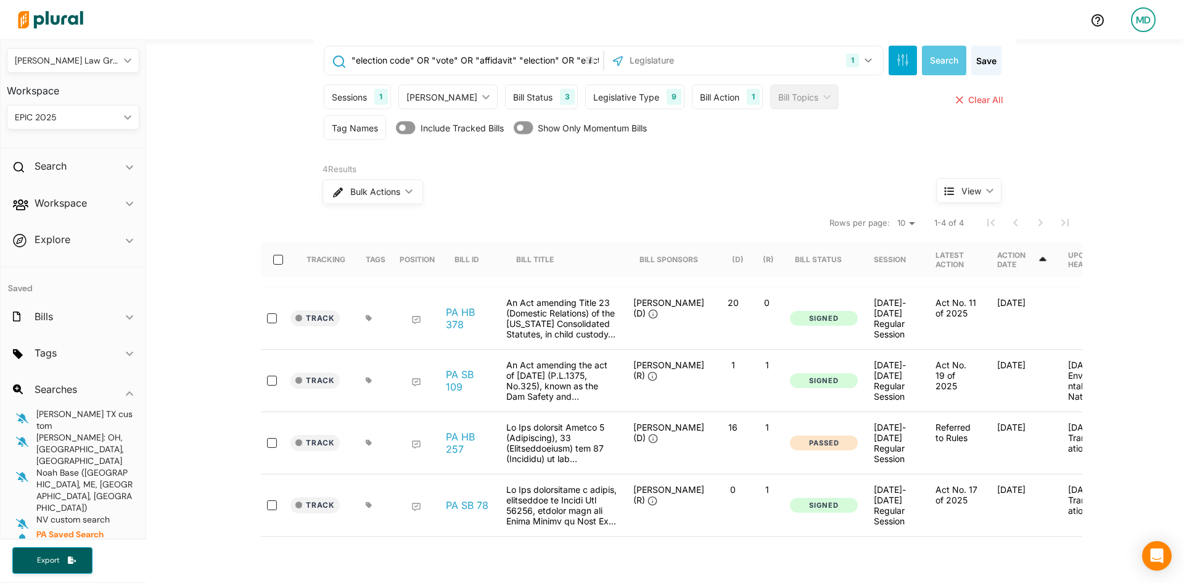
scroll to position [0, 0]
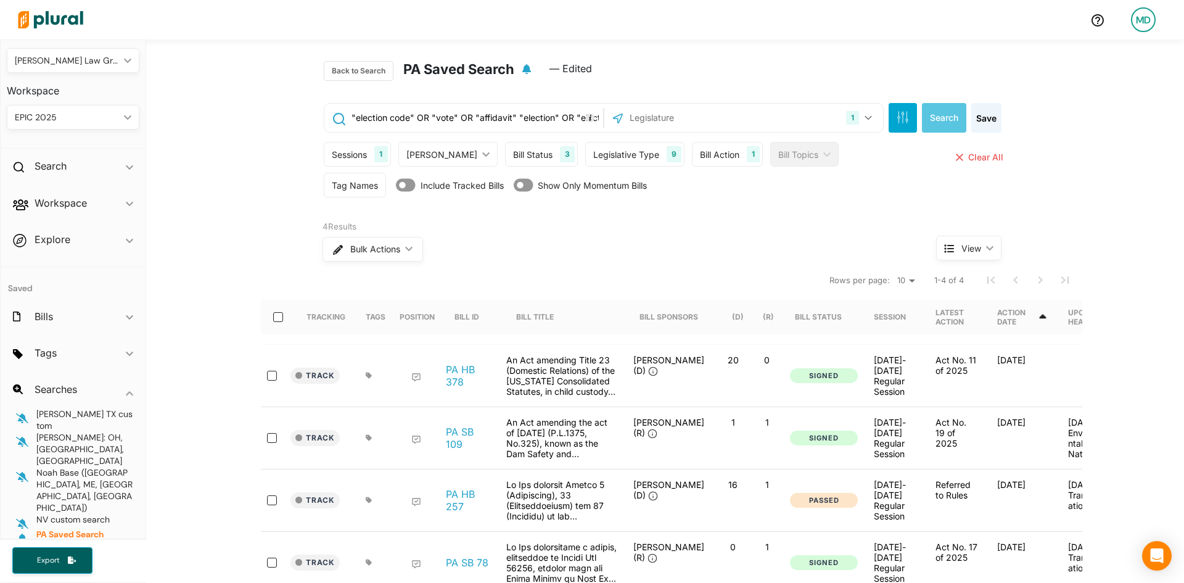
click at [424, 115] on input ""election code" OR "vote" OR "affidavit" "election" OR "elections" OR "mail-in"…" at bounding box center [475, 117] width 250 height 23
click at [514, 119] on input ""election code" OR "vote" OR "affidavit" "election" OR "elections" OR "mail-in"…" at bounding box center [475, 117] width 250 height 23
click at [216, 245] on div "4 Results Bulk Actions ic_keyboard_arrow_down View ic_keyboard_arrow_down Track…" at bounding box center [665, 405] width 1038 height 377
click at [65, 173] on h2 "Search" at bounding box center [51, 166] width 32 height 14
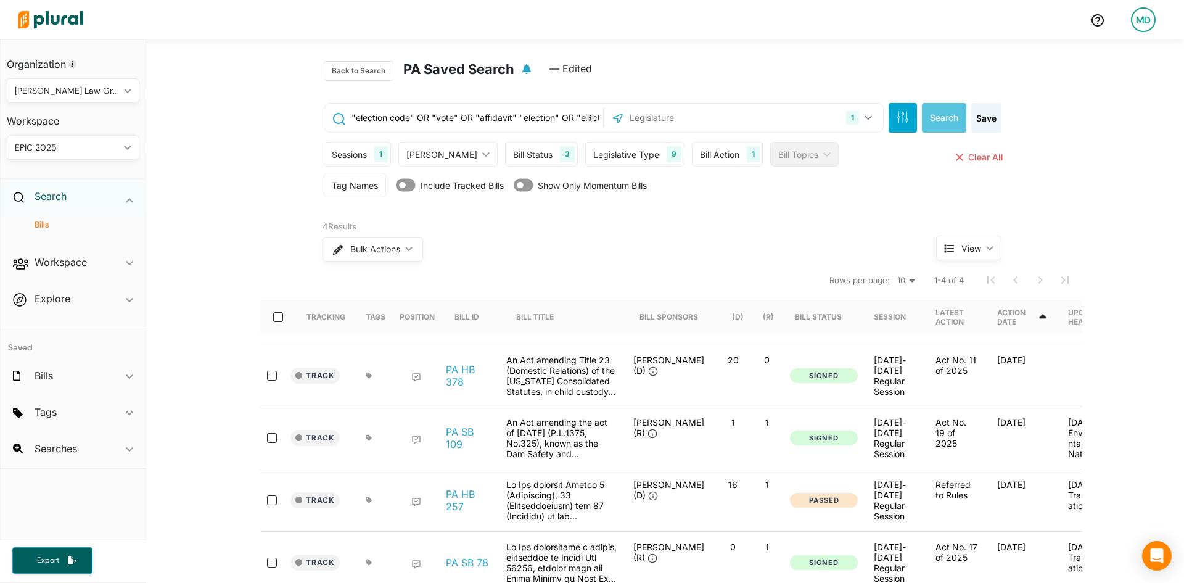
scroll to position [359, 0]
click at [70, 263] on h2 "Workspace" at bounding box center [61, 262] width 52 height 14
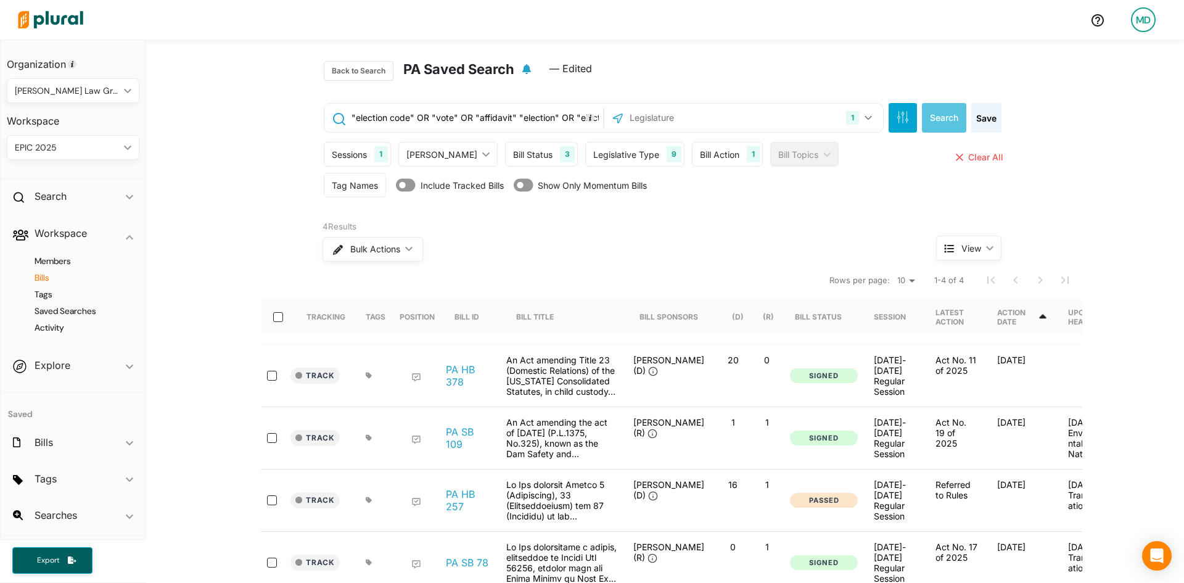
click at [50, 276] on h4 "Bills" at bounding box center [76, 278] width 114 height 12
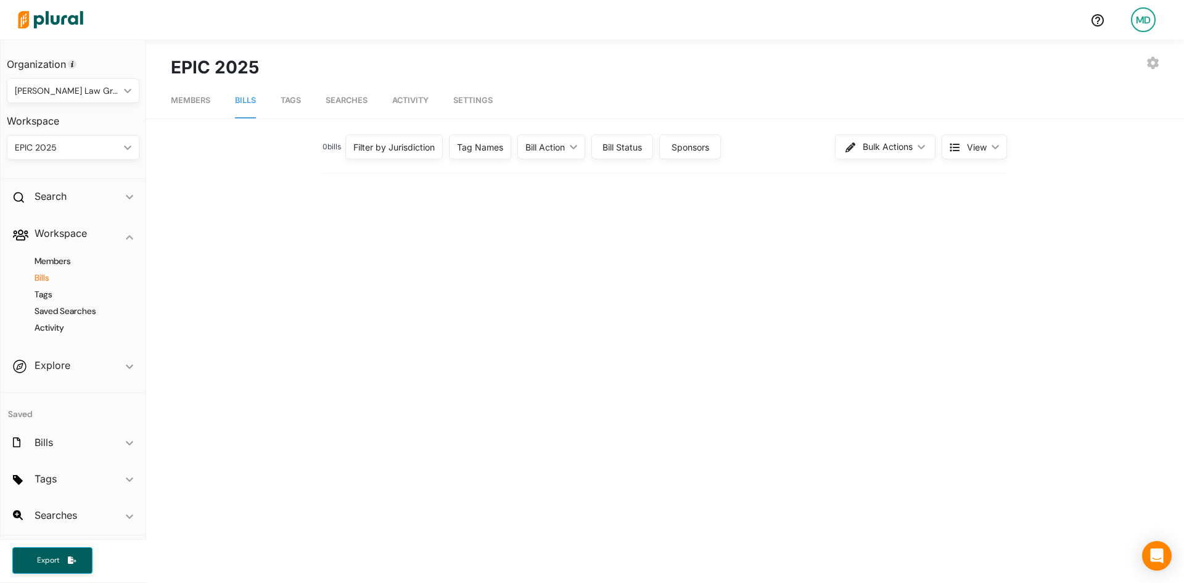
click at [411, 137] on div "Filter by Jurisdiction" at bounding box center [393, 146] width 97 height 25
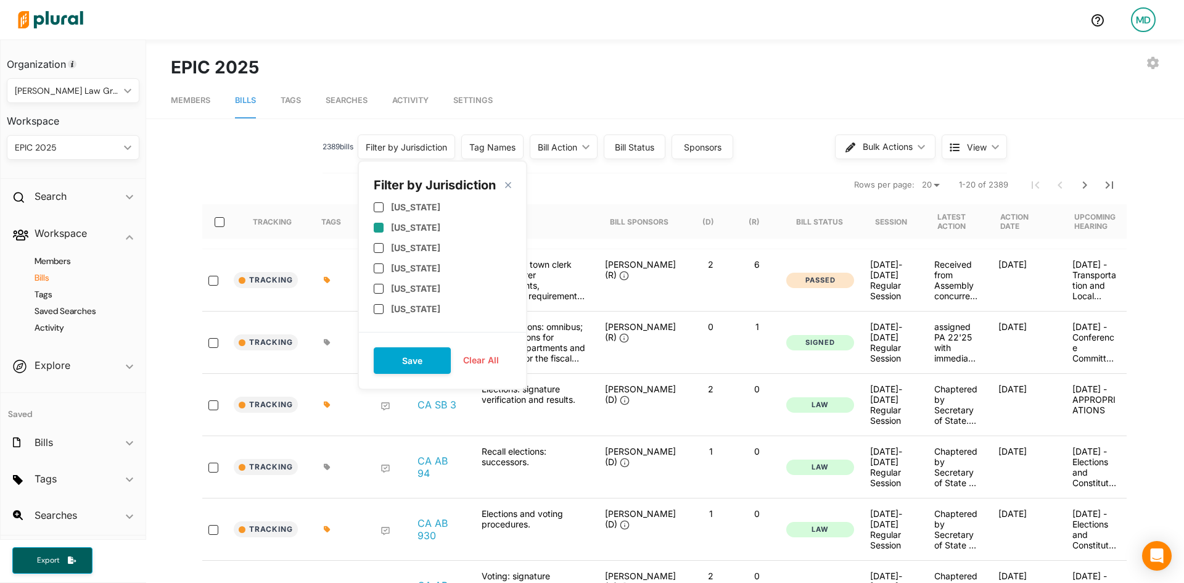
scroll to position [616, 0]
click at [426, 208] on label "[US_STATE]" at bounding box center [415, 207] width 49 height 10
checkbox input "true"
click at [411, 361] on button "Save" at bounding box center [412, 360] width 77 height 27
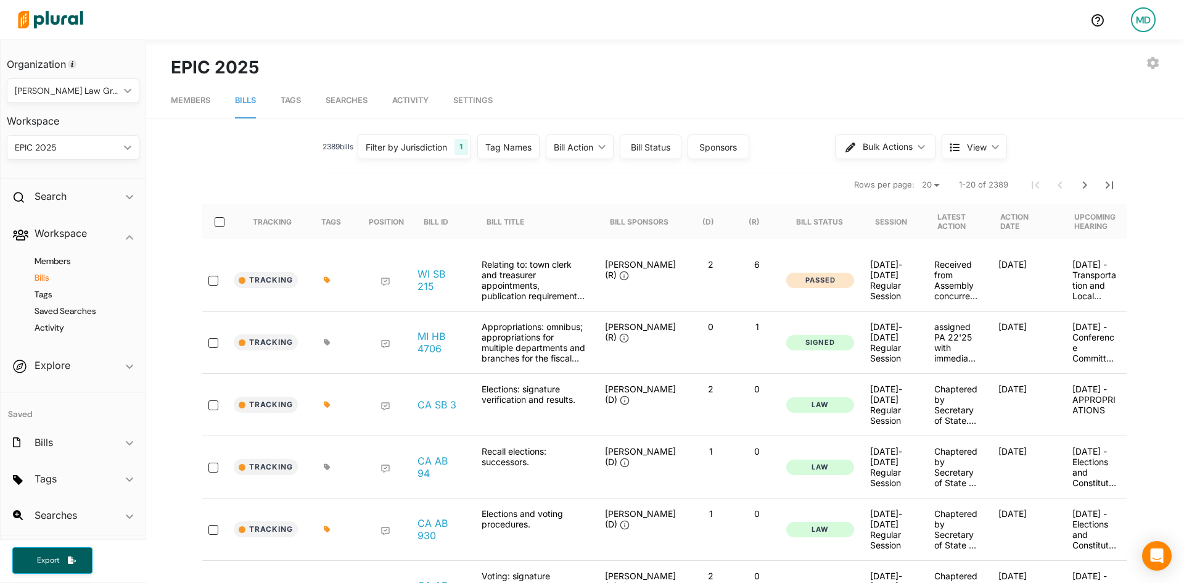
click at [555, 142] on div "Bill Action" at bounding box center [573, 147] width 39 height 13
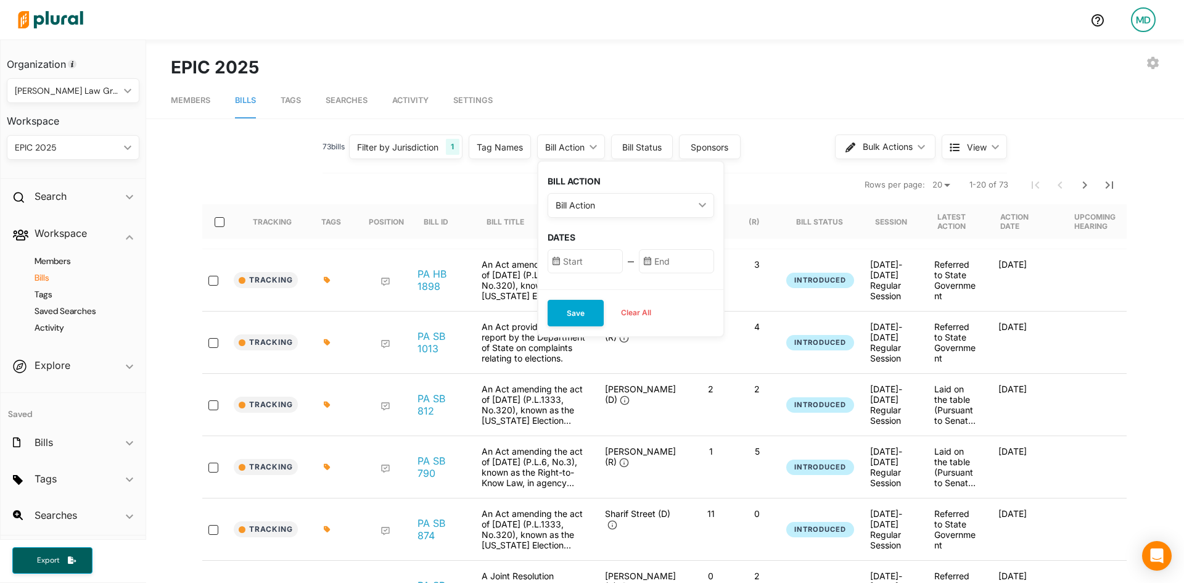
click at [633, 143] on div "Bill Status" at bounding box center [642, 147] width 46 height 13
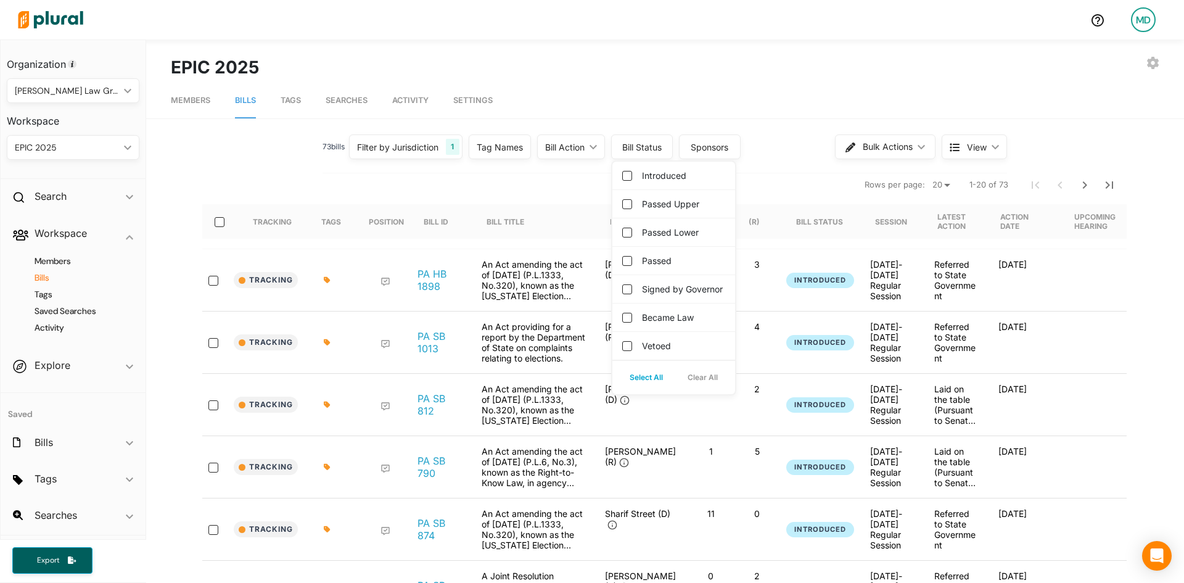
click at [653, 387] on button "Select All" at bounding box center [646, 377] width 58 height 18
checkbox input "true"
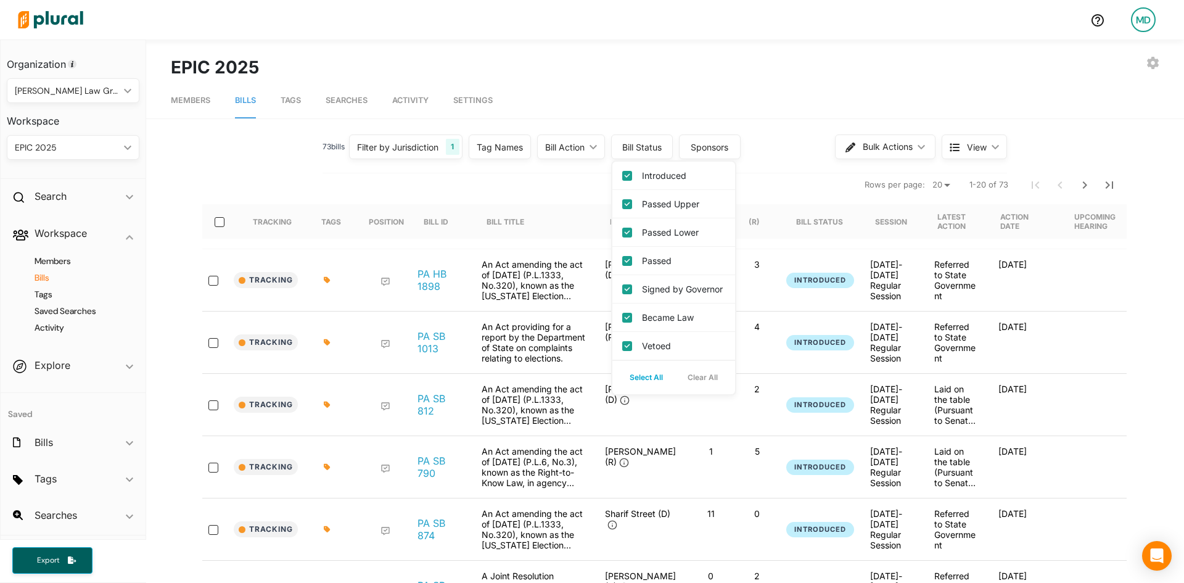
checkbox governor "true"
checkbox input "true"
click at [789, 88] on nav "Members Bills Tags Searches Activity Settings" at bounding box center [665, 99] width 1038 height 38
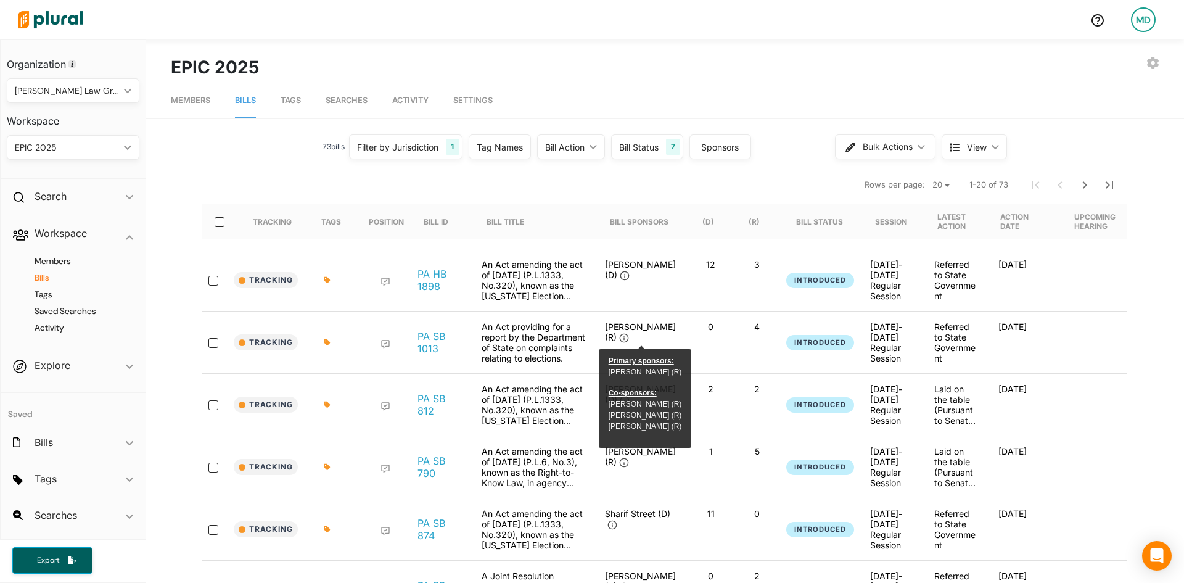
click at [779, 176] on nav "Rows per page: 20 50 1-20 of 73" at bounding box center [664, 184] width 924 height 35
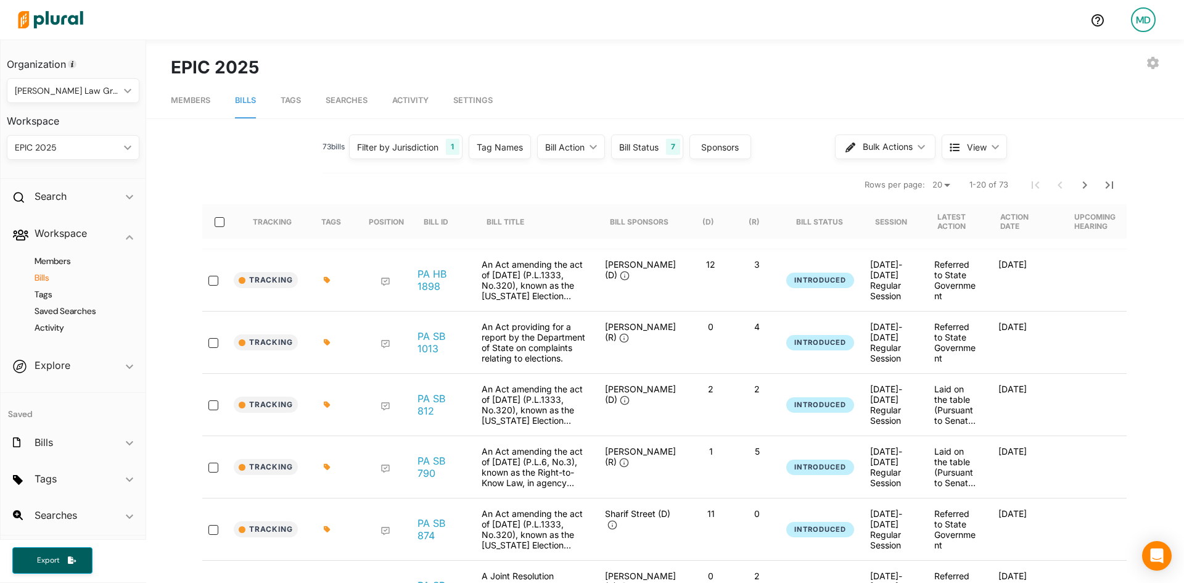
click at [660, 145] on div "Bill Status 7" at bounding box center [647, 146] width 72 height 25
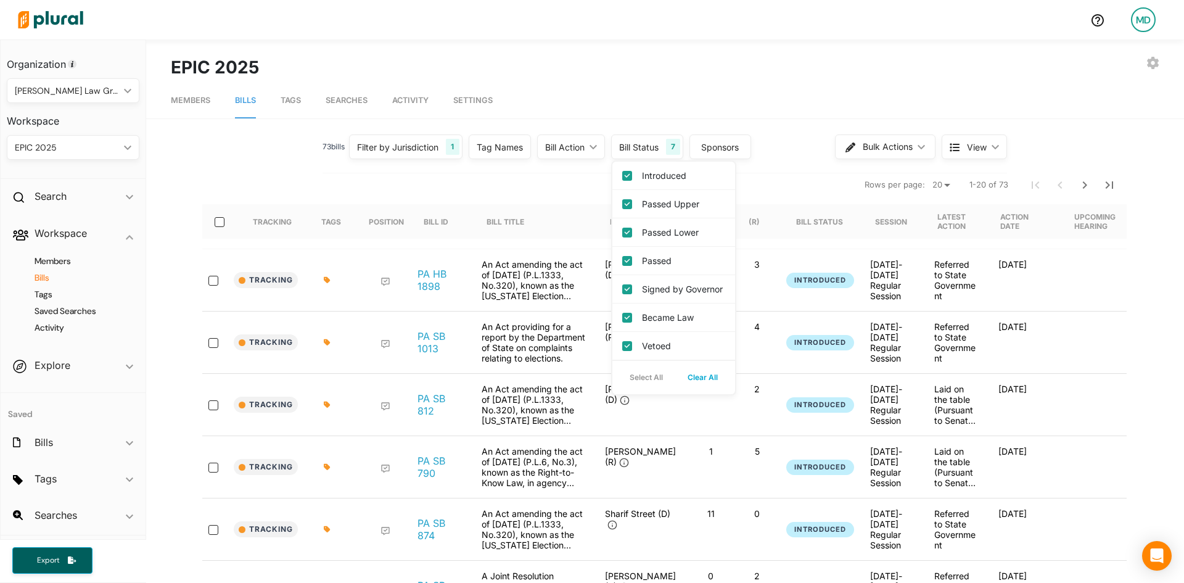
click at [654, 171] on label "Introduced" at bounding box center [664, 175] width 44 height 13
click at [632, 171] on input "Introduced" at bounding box center [627, 176] width 10 height 10
checkbox input "false"
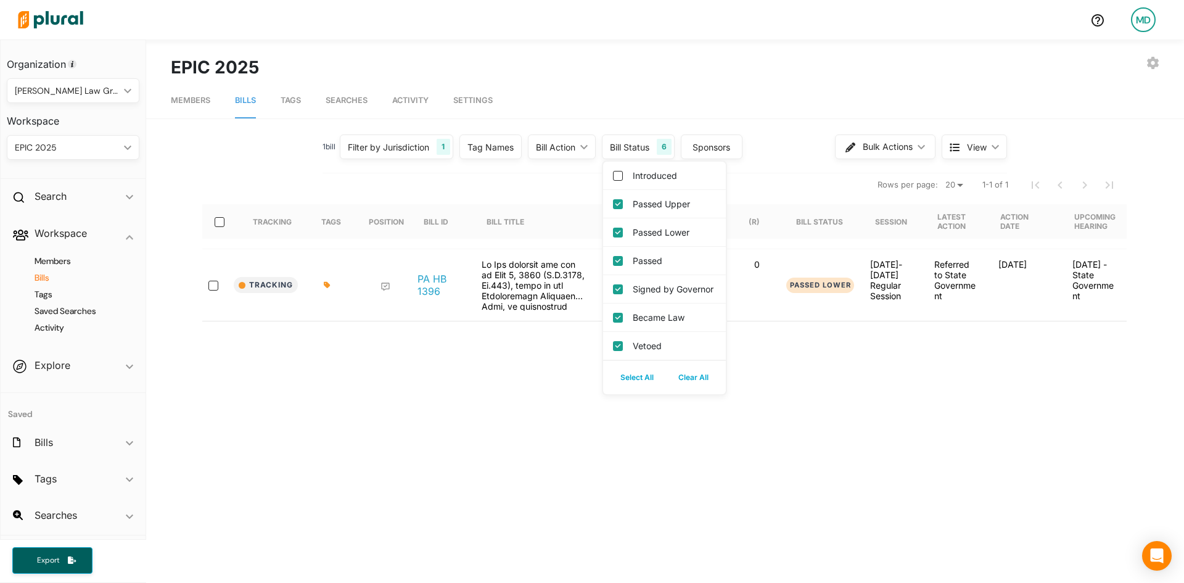
click at [784, 385] on div "Tracking Tags Position Bill ID Bill Title Bill Sponsors (D) (R) Bill Status Ses…" at bounding box center [664, 319] width 924 height 292
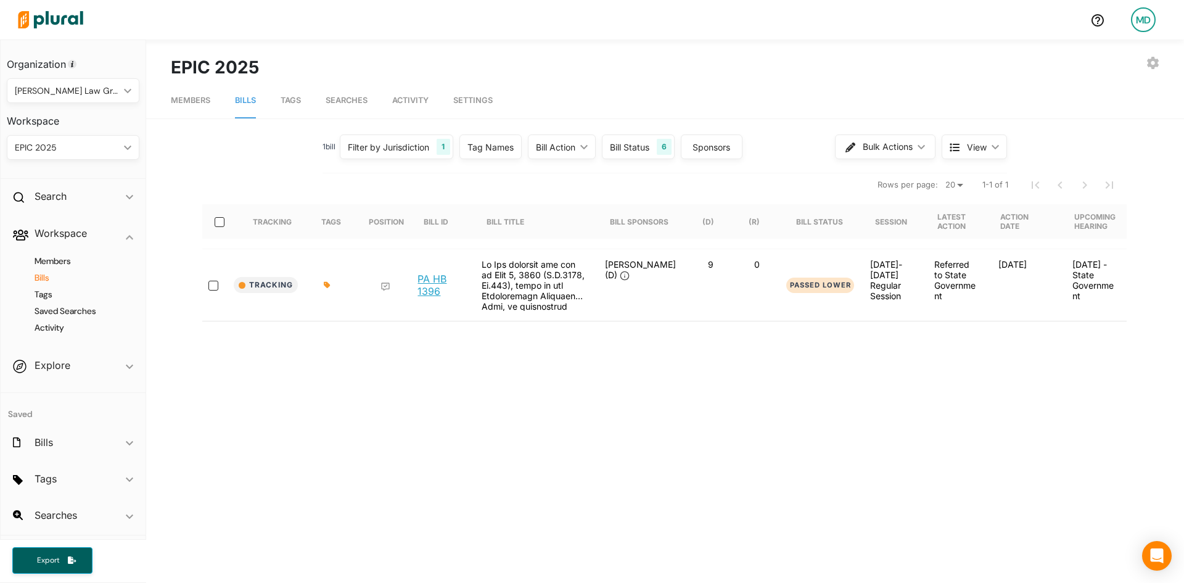
click at [428, 277] on link "PA HB 1396" at bounding box center [439, 284] width 44 height 25
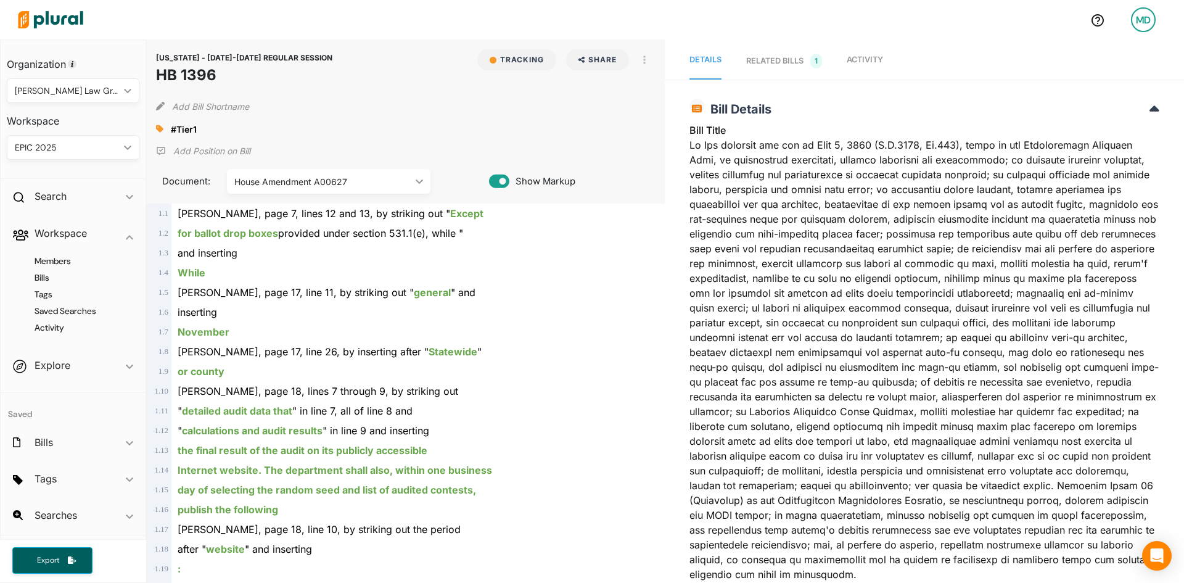
click at [587, 263] on div "While" at bounding box center [411, 273] width 480 height 20
click at [853, 57] on span "Activity" at bounding box center [864, 59] width 36 height 9
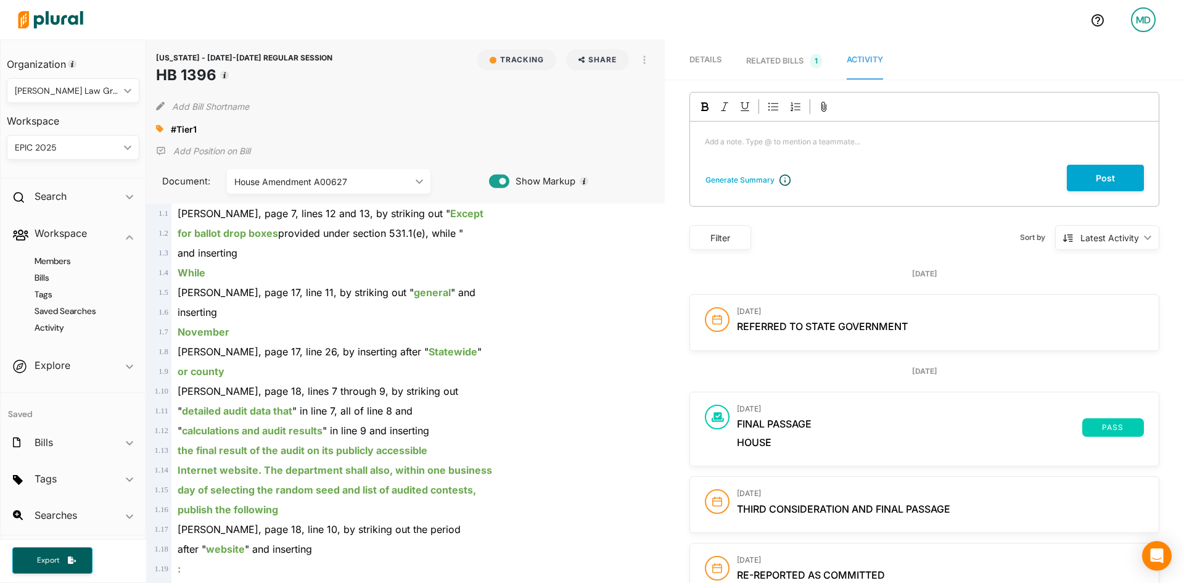
click at [917, 248] on div "Sort by Latest Activity ic_keyboard_arrow_down Latest Activity Latest Activity" at bounding box center [955, 237] width 408 height 32
click at [508, 316] on div "inserting" at bounding box center [411, 312] width 480 height 20
